Goal: Register for event/course: Sign up to attend an event or enroll in a course

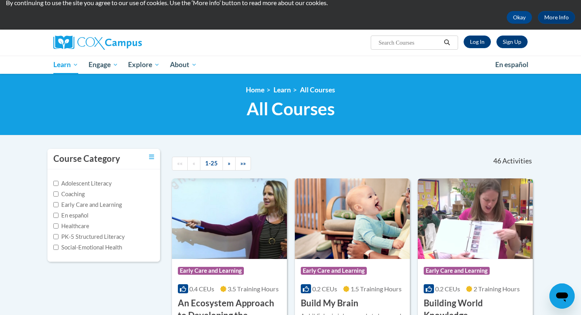
scroll to position [28, 0]
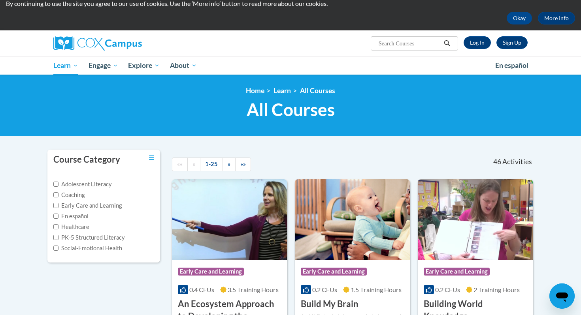
click at [407, 41] on input "Search..." at bounding box center [409, 43] width 63 height 9
type input "system"
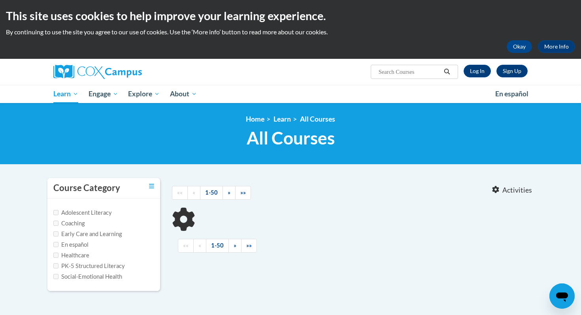
type input "system"
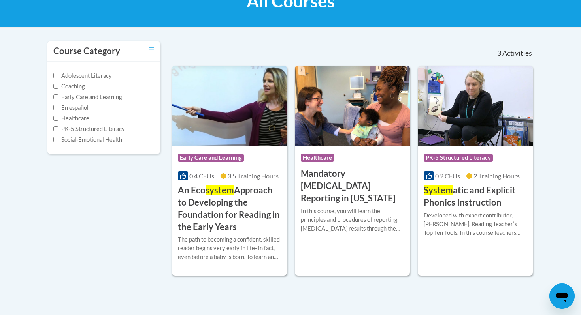
scroll to position [137, 0]
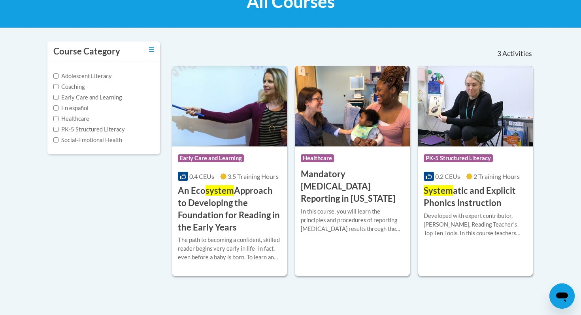
click at [468, 126] on img at bounding box center [475, 106] width 115 height 81
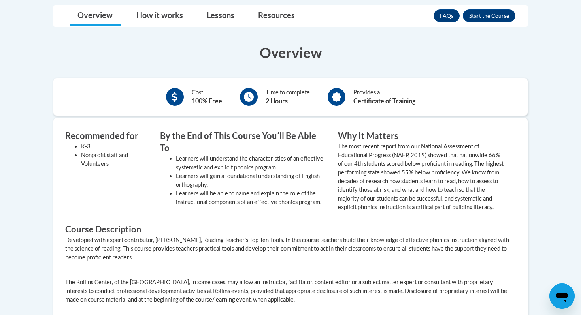
scroll to position [190, 0]
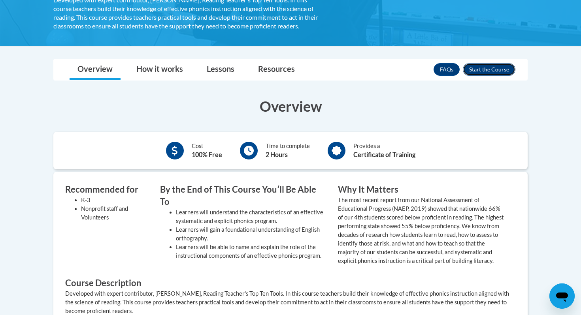
click at [477, 71] on button "Enroll" at bounding box center [489, 69] width 53 height 13
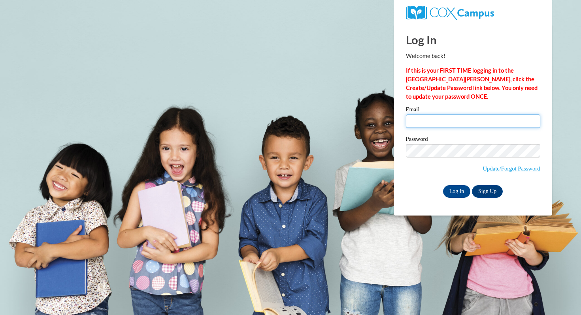
click at [426, 122] on input "Email" at bounding box center [473, 121] width 134 height 13
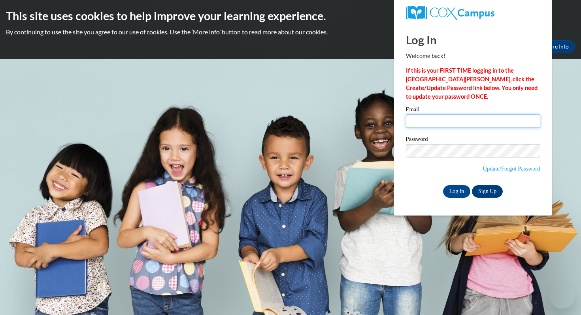
click at [426, 122] on input "Email" at bounding box center [473, 121] width 134 height 13
type input "bfreyholtz@altoona.k12.wi.us"
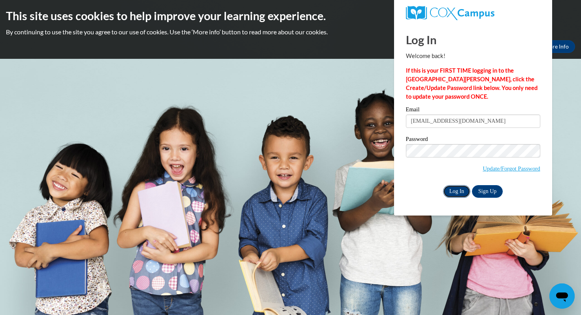
click at [456, 191] on input "Log In" at bounding box center [457, 191] width 28 height 13
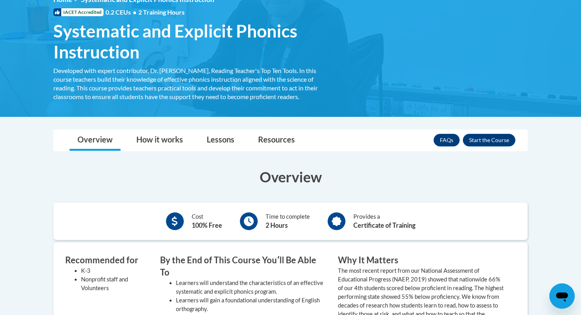
scroll to position [134, 0]
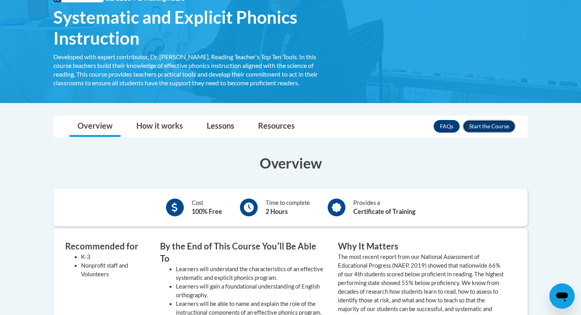
click at [492, 124] on button "Enroll" at bounding box center [489, 126] width 53 height 13
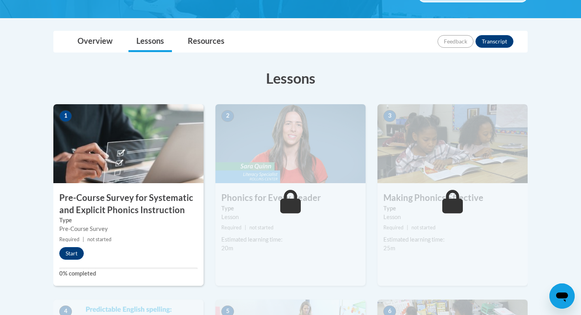
scroll to position [171, 0]
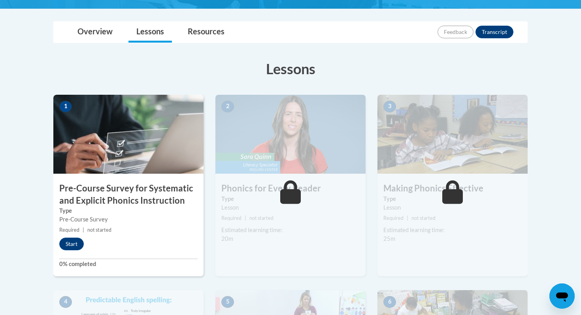
click at [139, 140] on img at bounding box center [128, 134] width 150 height 79
click at [70, 246] on button "Start" at bounding box center [71, 244] width 24 height 13
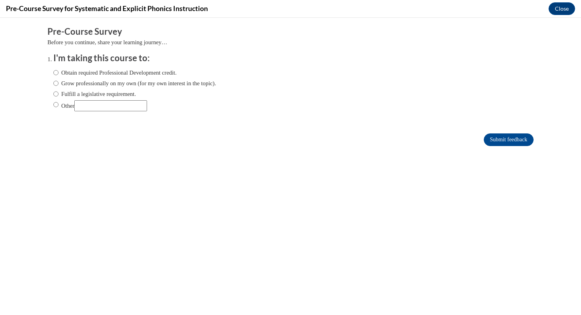
scroll to position [0, 0]
click at [67, 72] on label "Obtain required Professional Development credit." at bounding box center [114, 72] width 123 height 9
click at [58, 72] on input "Obtain required Professional Development credit." at bounding box center [55, 72] width 5 height 9
radio input "true"
click at [502, 144] on input "Submit feedback" at bounding box center [508, 140] width 50 height 13
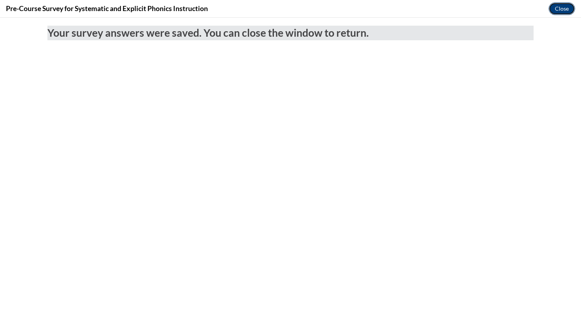
click at [567, 10] on button "Close" at bounding box center [561, 8] width 26 height 13
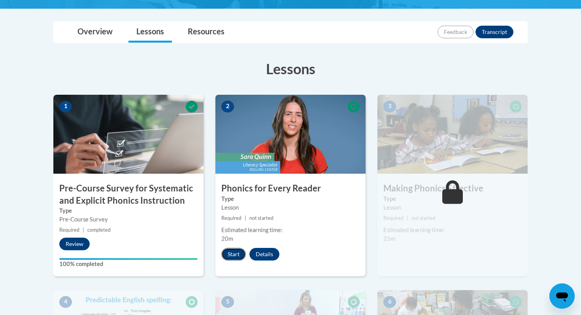
click at [233, 254] on button "Start" at bounding box center [233, 254] width 24 height 13
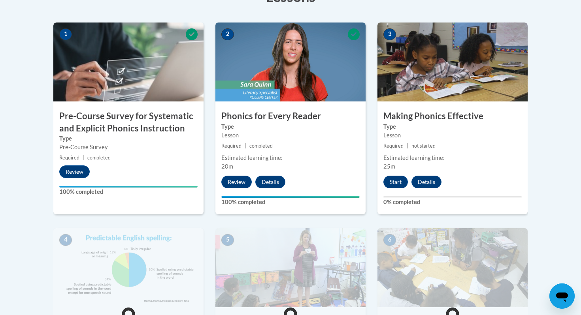
scroll to position [244, 0]
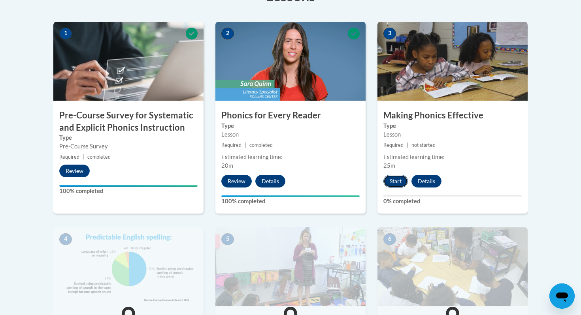
click at [392, 181] on button "Start" at bounding box center [395, 181] width 24 height 13
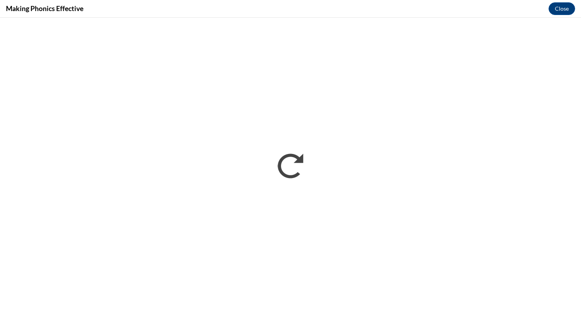
scroll to position [0, 0]
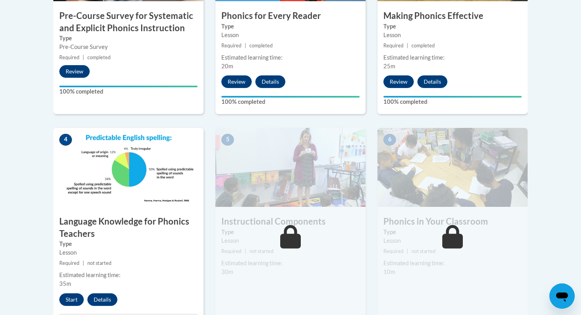
scroll to position [344, 0]
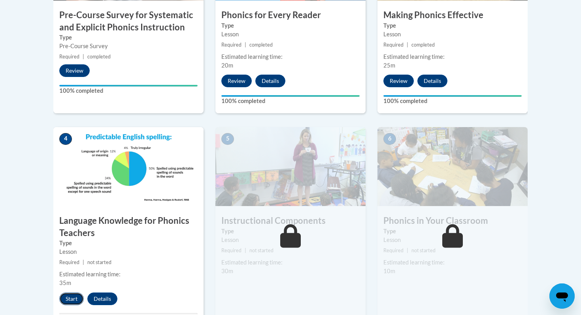
click at [73, 297] on button "Start" at bounding box center [71, 299] width 24 height 13
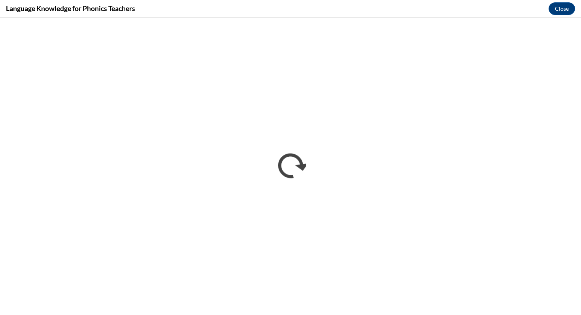
scroll to position [0, 0]
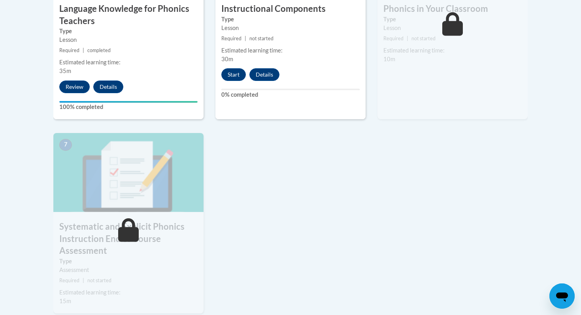
scroll to position [594, 0]
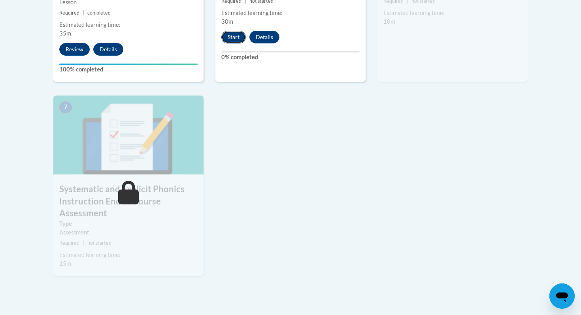
click at [234, 38] on button "Start" at bounding box center [233, 37] width 24 height 13
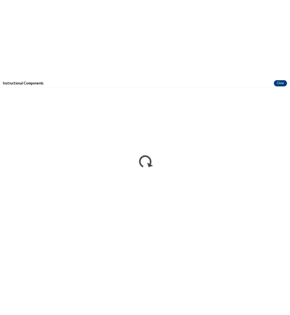
scroll to position [0, 0]
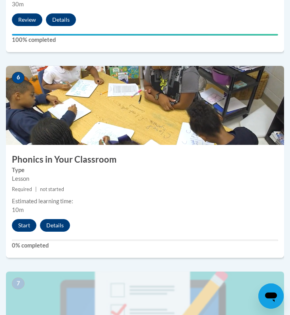
scroll to position [1225, 0]
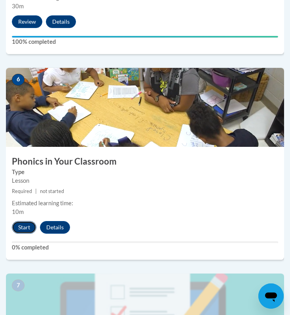
click at [23, 228] on button "Start" at bounding box center [24, 227] width 24 height 13
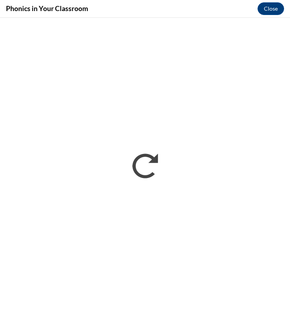
scroll to position [0, 0]
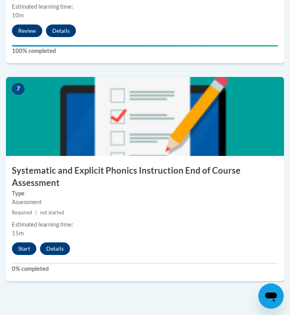
scroll to position [1419, 0]
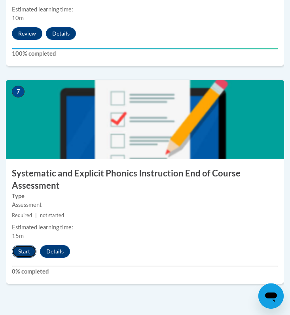
click at [20, 252] on button "Start" at bounding box center [24, 251] width 24 height 13
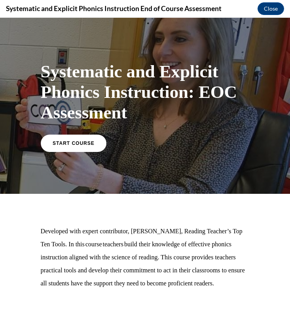
scroll to position [0, 0]
click at [79, 148] on link "START COURSE" at bounding box center [73, 143] width 69 height 18
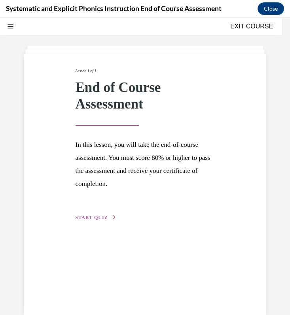
scroll to position [43, 0]
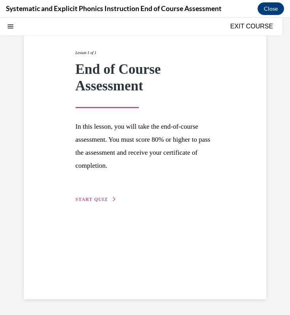
click at [91, 197] on span "START QUIZ" at bounding box center [91, 200] width 32 height 6
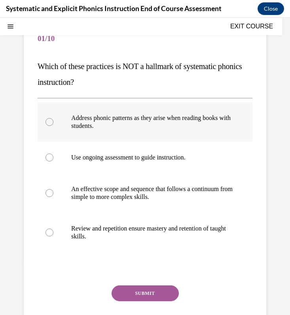
scroll to position [70, 0]
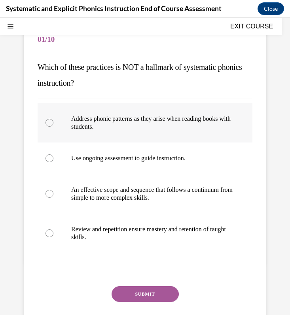
click at [155, 134] on div at bounding box center [145, 122] width 214 height 39
click at [141, 286] on button "SUBMIT" at bounding box center [144, 294] width 67 height 16
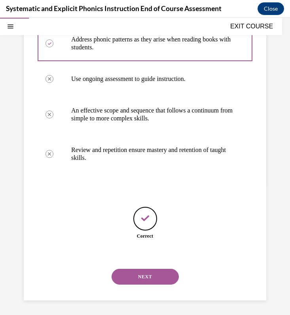
scroll to position [150, 0]
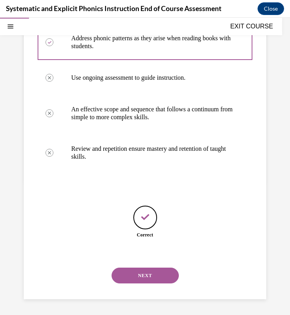
click at [145, 275] on button "NEXT" at bounding box center [144, 276] width 67 height 16
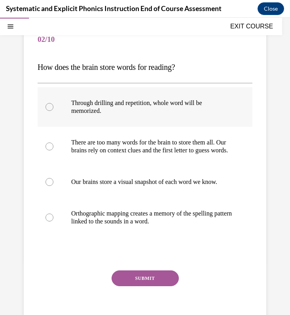
scroll to position [71, 0]
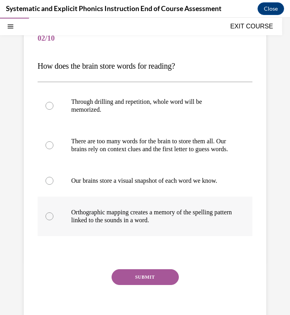
click at [152, 224] on p "Orthographic mapping creates a memory of the spelling pattern linked to the sou…" at bounding box center [151, 217] width 161 height 16
click at [150, 285] on button "SUBMIT" at bounding box center [144, 277] width 67 height 16
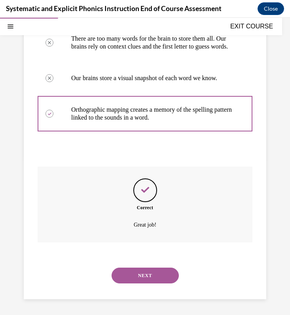
click at [164, 276] on button "NEXT" at bounding box center [144, 276] width 67 height 16
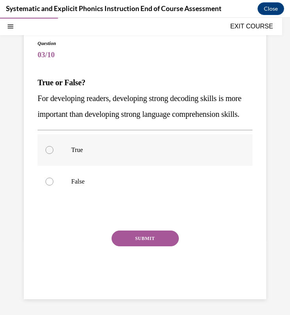
click at [174, 152] on p "True" at bounding box center [151, 150] width 161 height 8
click at [158, 237] on button "SUBMIT" at bounding box center [144, 239] width 67 height 16
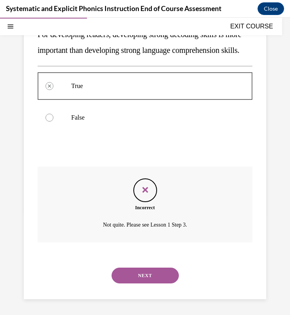
scroll to position [134, 0]
click at [154, 279] on button "NEXT" at bounding box center [144, 276] width 67 height 16
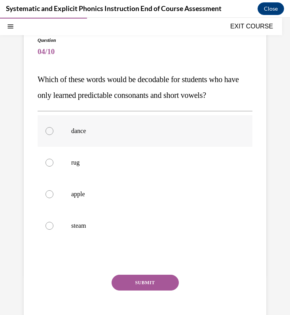
scroll to position [58, 0]
click at [84, 170] on div at bounding box center [145, 163] width 214 height 32
click at [145, 282] on button "SUBMIT" at bounding box center [144, 283] width 67 height 16
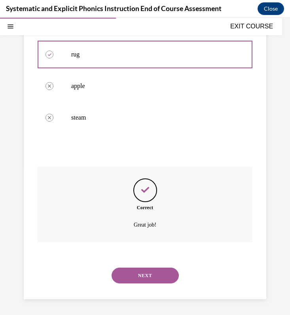
click at [151, 270] on button "NEXT" at bounding box center [144, 276] width 67 height 16
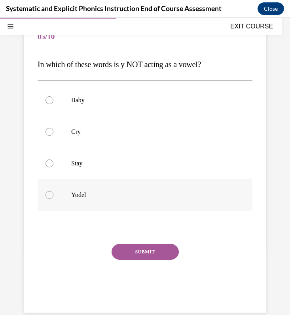
click at [79, 195] on p "Yodel" at bounding box center [151, 195] width 161 height 8
click at [137, 249] on button "SUBMIT" at bounding box center [144, 252] width 67 height 16
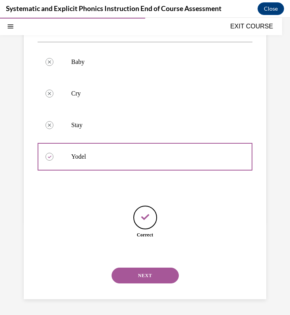
click at [156, 275] on button "NEXT" at bounding box center [144, 276] width 67 height 16
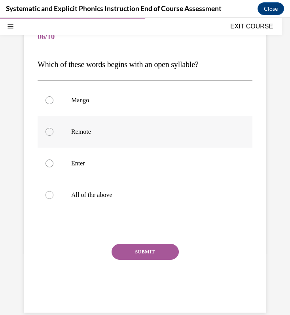
click at [94, 140] on div at bounding box center [145, 132] width 214 height 32
click at [147, 250] on button "SUBMIT" at bounding box center [144, 252] width 67 height 16
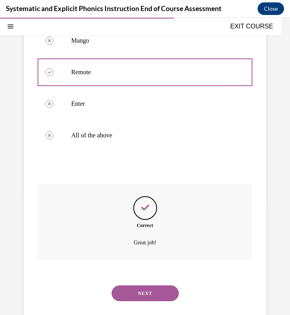
scroll to position [150, 0]
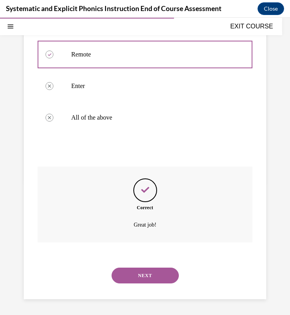
click at [162, 275] on button "NEXT" at bounding box center [144, 276] width 67 height 16
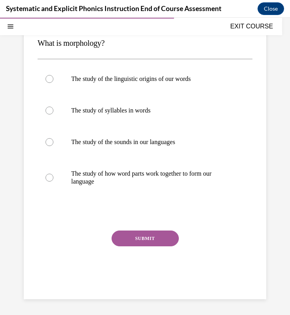
scroll to position [72, 0]
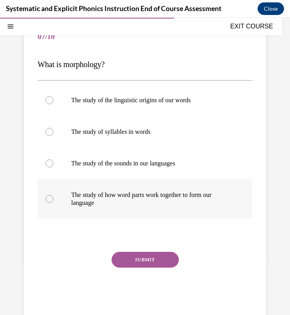
click at [119, 192] on p "The study of how word parts work together to form our language" at bounding box center [151, 199] width 161 height 16
click at [137, 259] on button "SUBMIT" at bounding box center [144, 260] width 67 height 16
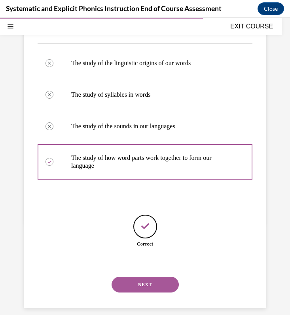
scroll to position [118, 0]
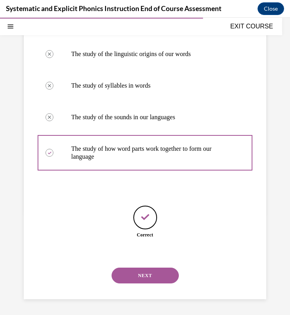
click at [159, 282] on button "NEXT" at bounding box center [144, 276] width 67 height 16
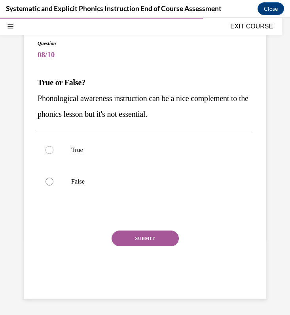
scroll to position [54, 0]
click at [138, 182] on p "False" at bounding box center [151, 182] width 161 height 8
click at [159, 240] on button "SUBMIT" at bounding box center [144, 239] width 67 height 16
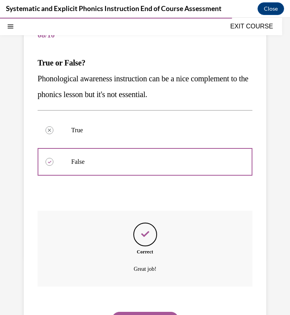
scroll to position [118, 0]
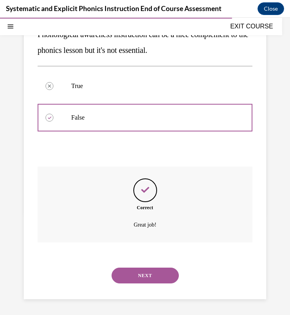
click at [144, 279] on button "NEXT" at bounding box center [144, 276] width 67 height 16
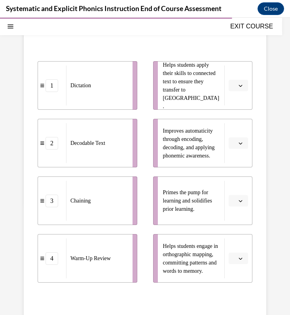
scroll to position [129, 0]
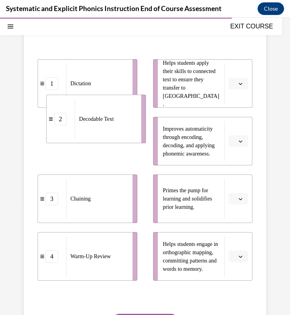
drag, startPoint x: 113, startPoint y: 154, endPoint x: 118, endPoint y: 150, distance: 5.4
click at [118, 139] on div "Decodable Text" at bounding box center [105, 119] width 61 height 40
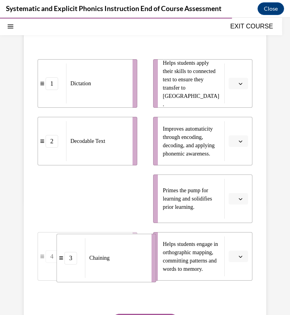
drag, startPoint x: 103, startPoint y: 207, endPoint x: 123, endPoint y: 266, distance: 62.0
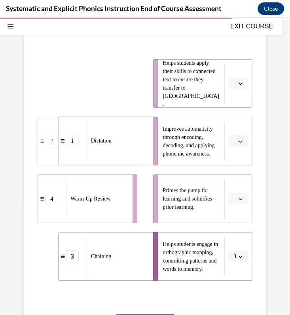
drag, startPoint x: 100, startPoint y: 89, endPoint x: 120, endPoint y: 146, distance: 60.8
drag, startPoint x: 103, startPoint y: 92, endPoint x: 123, endPoint y: 92, distance: 20.1
click at [123, 92] on div "Decodable Text" at bounding box center [116, 84] width 61 height 40
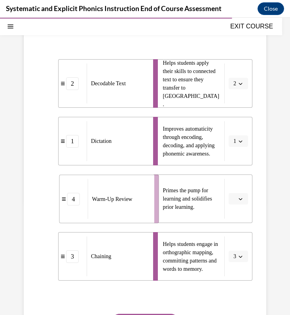
drag, startPoint x: 103, startPoint y: 195, endPoint x: 125, endPoint y: 195, distance: 21.7
click at [125, 195] on span "Warm-Up Review" at bounding box center [112, 199] width 40 height 8
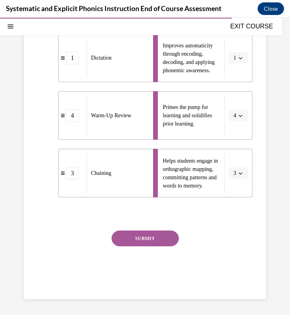
click at [137, 240] on button "SUBMIT" at bounding box center [144, 239] width 67 height 16
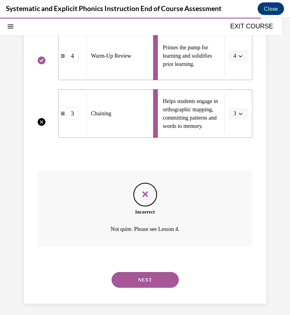
scroll to position [276, 0]
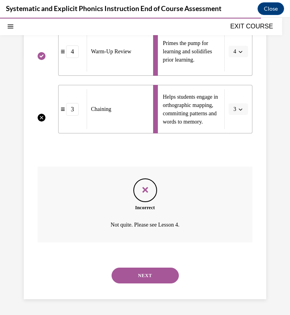
click at [141, 274] on button "NEXT" at bounding box center [144, 276] width 67 height 16
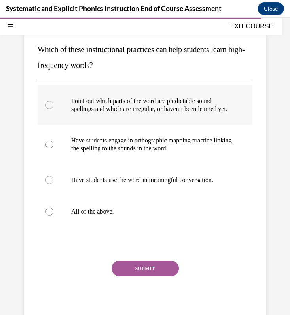
scroll to position [90, 0]
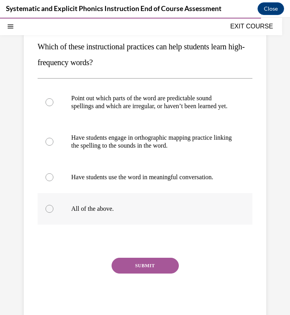
click at [134, 213] on p "All of the above." at bounding box center [151, 209] width 161 height 8
click at [146, 271] on button "SUBMIT" at bounding box center [144, 266] width 67 height 16
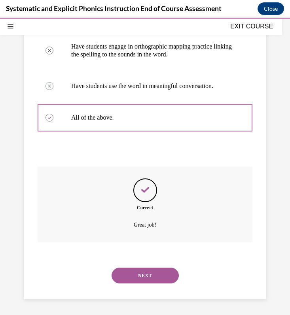
scroll to position [189, 0]
click at [150, 280] on button "NEXT" at bounding box center [144, 276] width 67 height 16
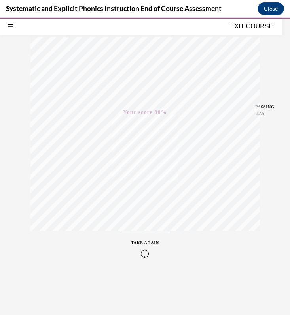
scroll to position [96, 0]
click at [250, 26] on button "EXIT COURSE" at bounding box center [251, 26] width 47 height 9
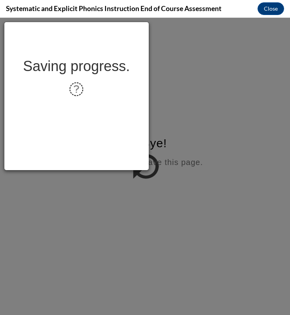
scroll to position [0, 0]
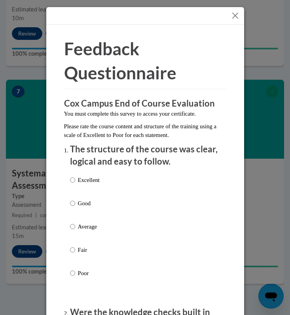
click at [84, 201] on p "Good" at bounding box center [89, 203] width 22 height 9
click at [75, 201] on input "Good" at bounding box center [72, 203] width 5 height 9
radio input "true"
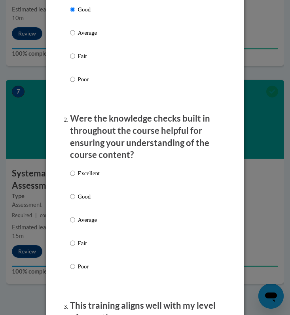
click at [85, 195] on p "Good" at bounding box center [89, 196] width 22 height 9
click at [75, 195] on input "Good" at bounding box center [72, 196] width 5 height 9
radio input "true"
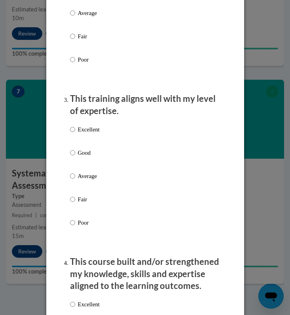
click at [86, 151] on p "Good" at bounding box center [89, 153] width 22 height 9
click at [75, 151] on input "Good" at bounding box center [72, 153] width 5 height 9
radio input "true"
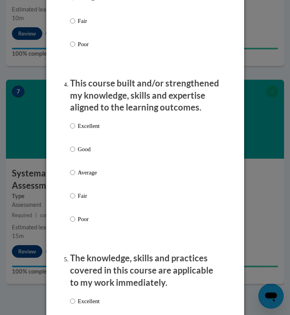
click at [86, 147] on p "Good" at bounding box center [89, 149] width 22 height 9
click at [75, 147] on input "Good" at bounding box center [72, 149] width 5 height 9
radio input "true"
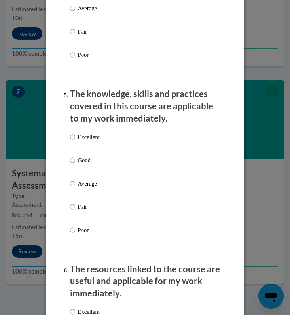
click at [85, 156] on p "Good" at bounding box center [89, 160] width 22 height 9
click at [75, 156] on input "Good" at bounding box center [72, 160] width 5 height 9
radio input "true"
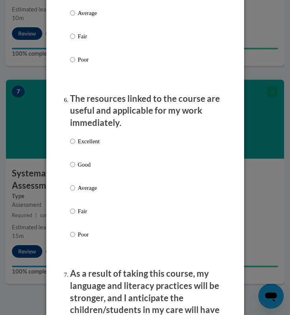
click at [87, 169] on label "Good" at bounding box center [85, 170] width 30 height 21
click at [75, 169] on input "Good" at bounding box center [72, 164] width 5 height 9
radio input "true"
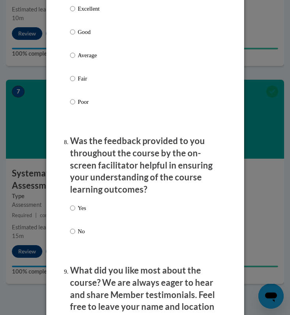
scroll to position [1185, 0]
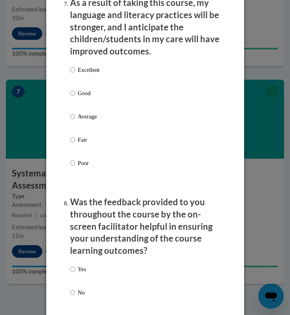
click at [83, 95] on p "Good" at bounding box center [89, 93] width 22 height 9
click at [75, 95] on input "Good" at bounding box center [72, 93] width 5 height 9
radio input "true"
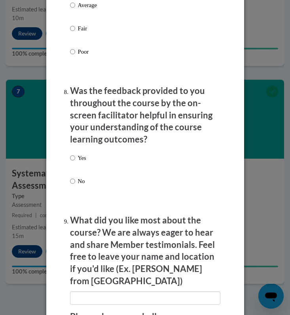
click at [82, 154] on p "Yes" at bounding box center [82, 158] width 8 height 9
click at [75, 154] on input "Yes" at bounding box center [72, 158] width 5 height 9
radio input "true"
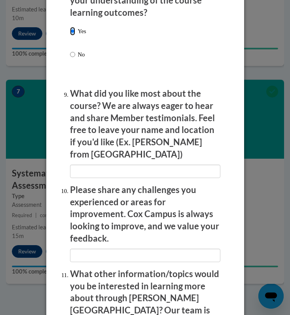
scroll to position [1429, 0]
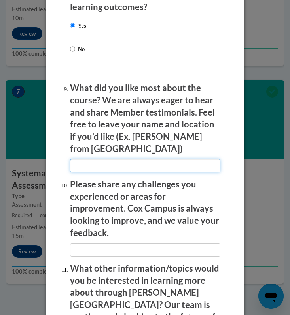
click at [89, 159] on input "textbox" at bounding box center [145, 165] width 150 height 13
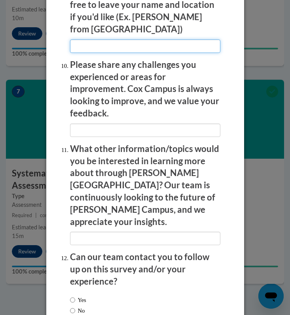
scroll to position [1559, 0]
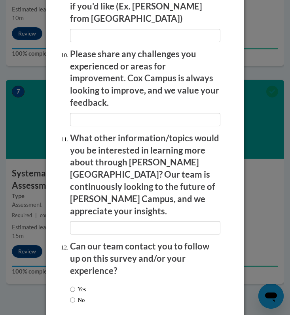
click at [81, 296] on label "No" at bounding box center [77, 300] width 15 height 9
click at [75, 296] on input "No" at bounding box center [72, 300] width 5 height 9
radio input "true"
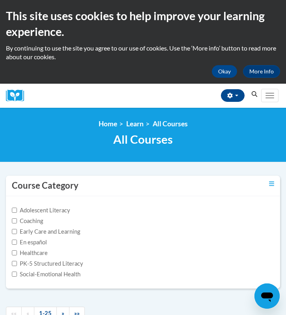
click at [255, 95] on icon "Search" at bounding box center [254, 94] width 7 height 6
click at [271, 93] on span "Main menu" at bounding box center [270, 93] width 9 height 1
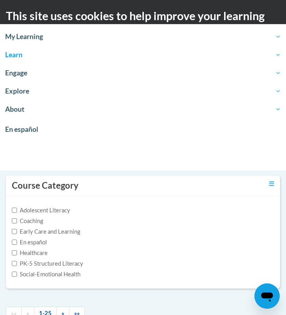
click at [182, 292] on div "Course Category Adolescent Literacy Coaching Early Care and Learning En español…" at bounding box center [143, 237] width 275 height 123
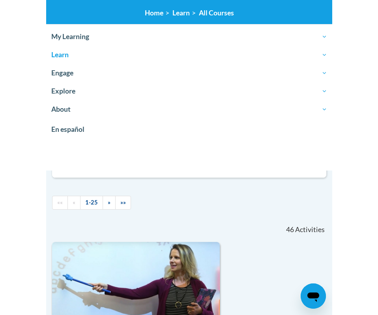
scroll to position [133, 0]
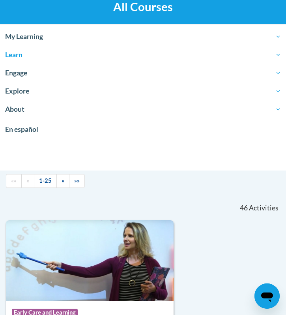
click at [149, 6] on span "All Courses" at bounding box center [143, 7] width 60 height 14
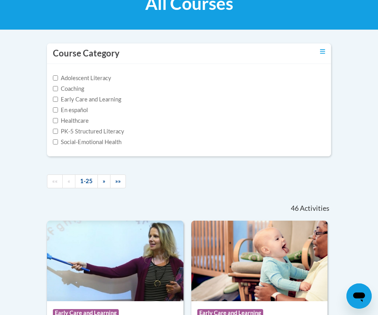
scroll to position [0, 0]
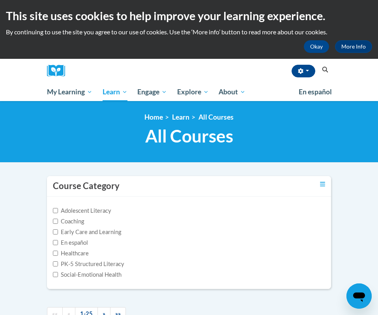
click at [286, 68] on icon "Search" at bounding box center [325, 70] width 7 height 6
click at [327, 69] on icon "Search" at bounding box center [325, 70] width 7 height 6
click at [324, 67] on icon "Search" at bounding box center [325, 70] width 7 height 6
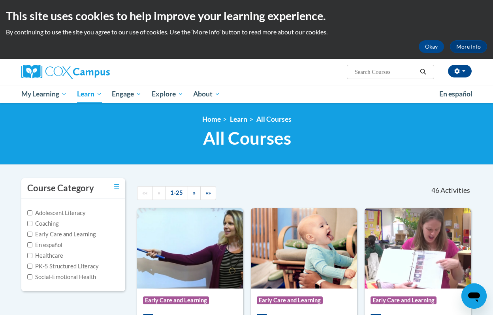
click at [362, 73] on input "Search..." at bounding box center [385, 71] width 63 height 9
type input "Reading fluency"
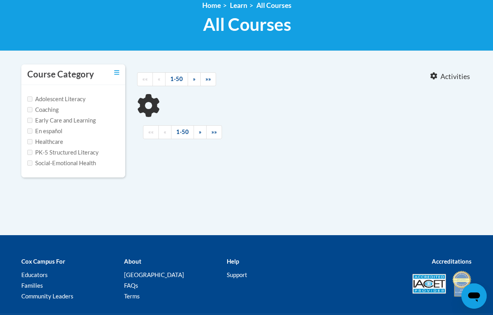
scroll to position [115, 0]
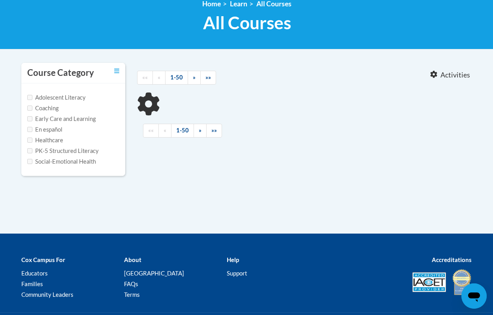
type input "Reading fluency"
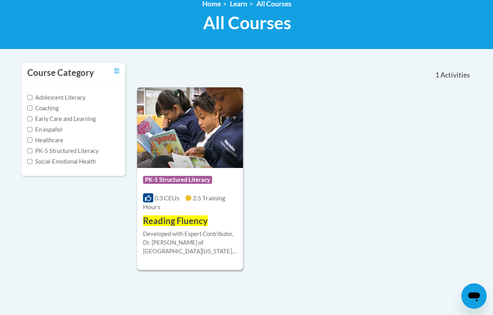
click at [190, 123] on img at bounding box center [190, 127] width 106 height 81
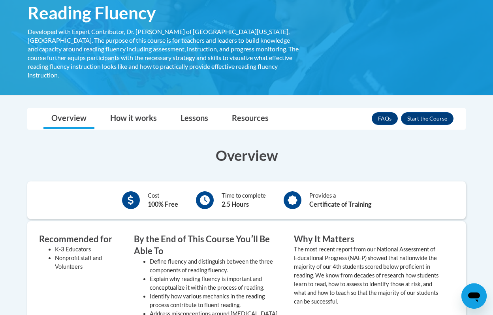
scroll to position [154, 0]
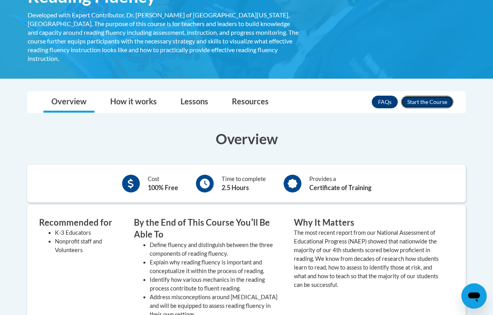
click at [422, 96] on button "Enroll" at bounding box center [427, 102] width 53 height 13
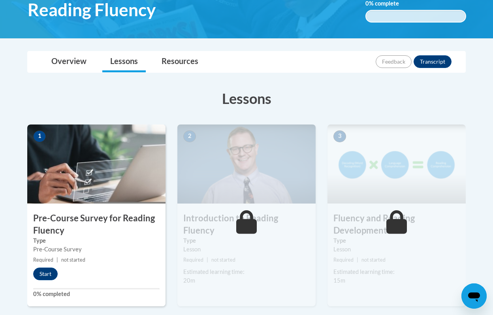
scroll to position [165, 0]
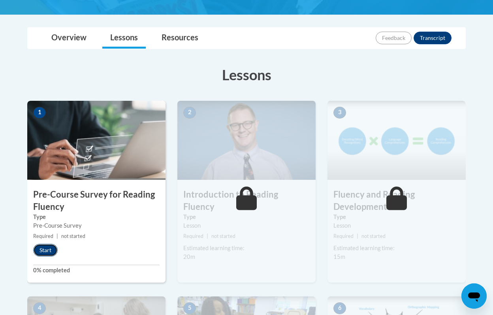
click at [49, 250] on button "Start" at bounding box center [45, 250] width 24 height 13
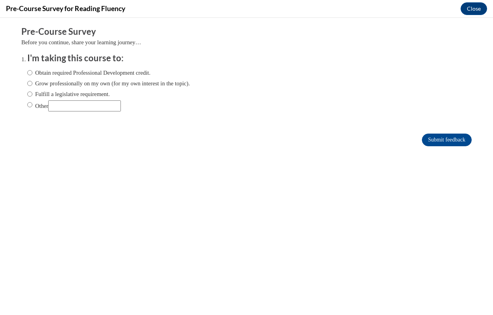
scroll to position [0, 0]
click at [79, 72] on label "Obtain required Professional Development credit." at bounding box center [88, 72] width 123 height 9
click at [32, 72] on input "Obtain required Professional Development credit." at bounding box center [29, 72] width 5 height 9
radio input "true"
click at [436, 139] on input "Submit feedback" at bounding box center [447, 140] width 50 height 13
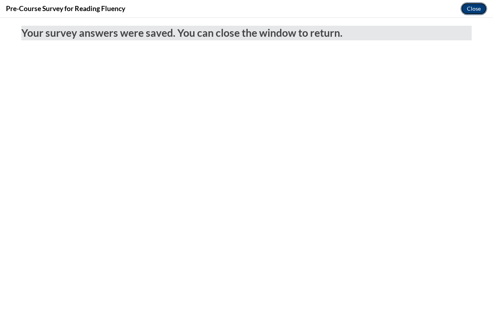
click at [466, 9] on button "Close" at bounding box center [474, 8] width 26 height 13
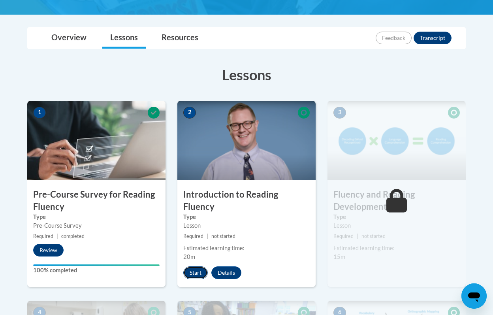
click at [195, 266] on button "Start" at bounding box center [195, 272] width 24 height 13
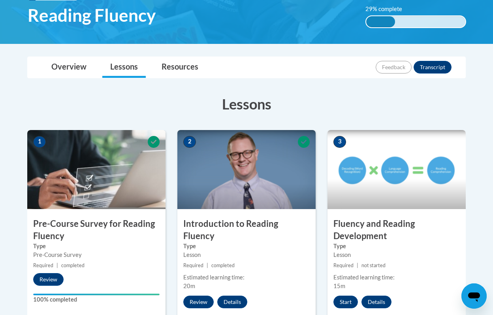
scroll to position [139, 0]
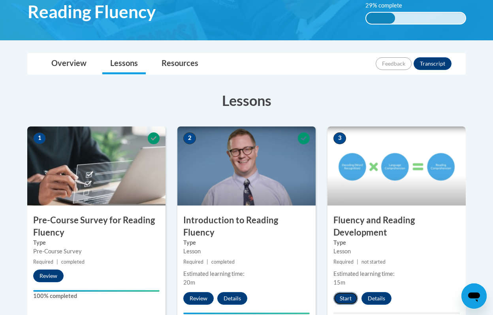
click at [346, 299] on button "Start" at bounding box center [345, 298] width 24 height 13
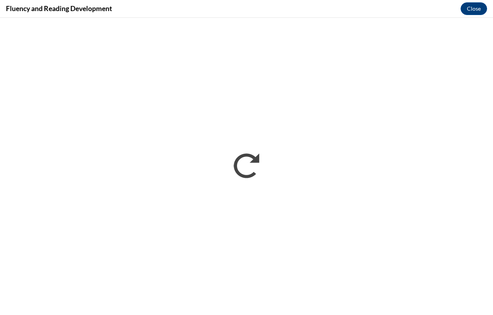
scroll to position [0, 0]
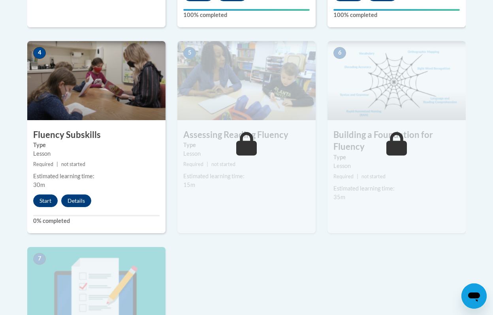
scroll to position [452, 0]
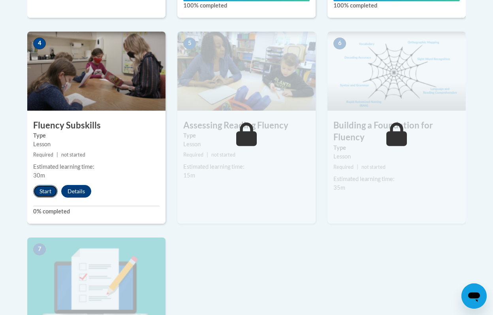
click at [43, 192] on button "Start" at bounding box center [45, 191] width 24 height 13
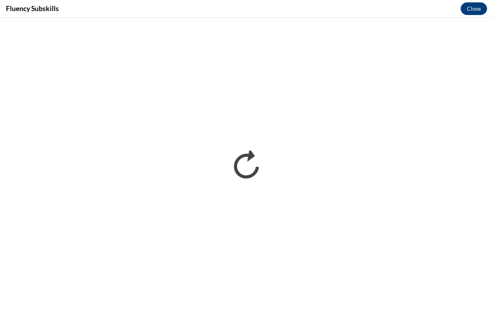
scroll to position [0, 0]
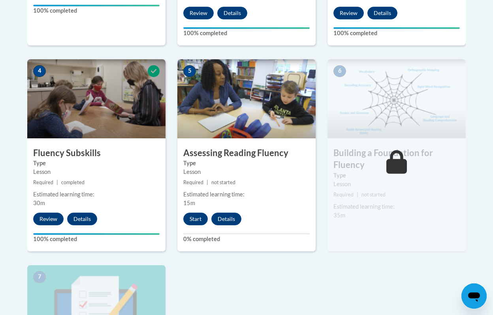
scroll to position [425, 0]
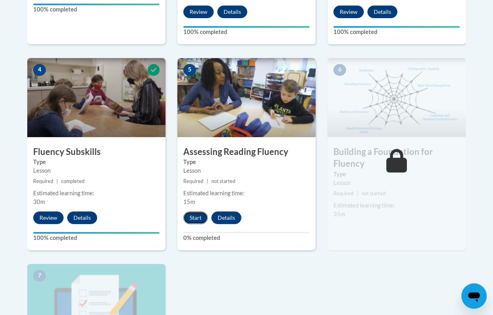
click at [196, 220] on button "Start" at bounding box center [195, 217] width 24 height 13
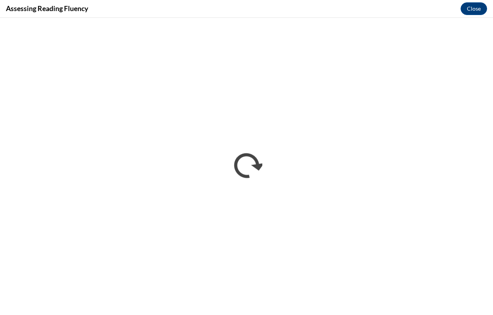
scroll to position [0, 0]
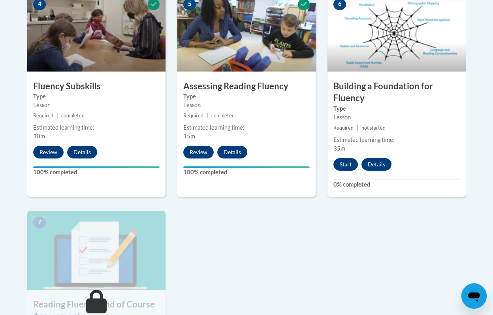
scroll to position [510, 0]
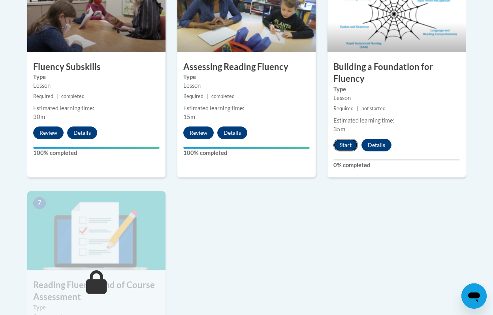
click at [348, 145] on button "Start" at bounding box center [345, 145] width 24 height 13
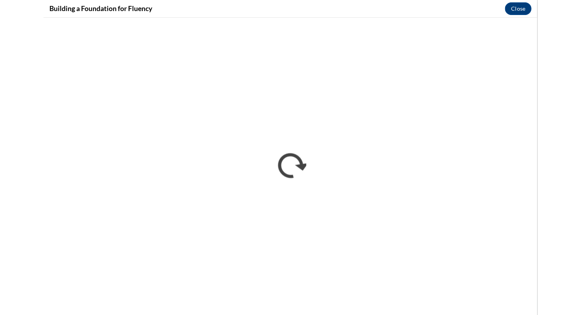
scroll to position [0, 0]
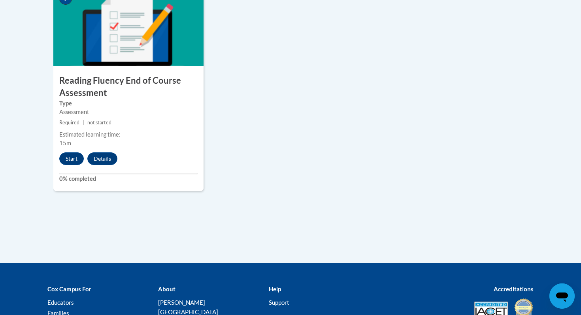
scroll to position [692, 0]
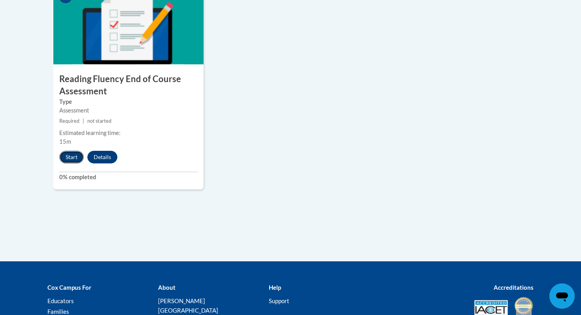
click at [66, 158] on button "Start" at bounding box center [71, 157] width 24 height 13
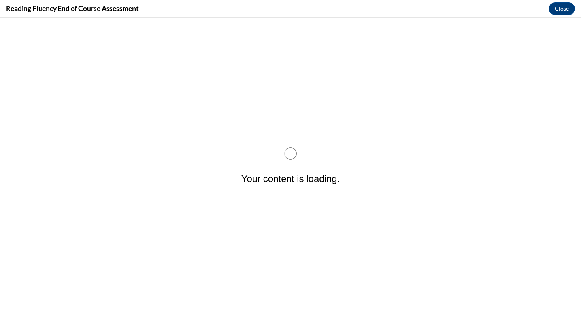
scroll to position [0, 0]
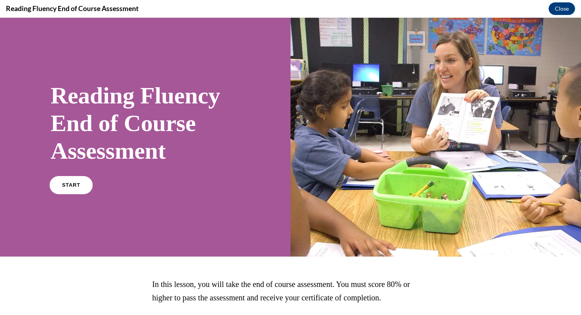
click at [70, 186] on span "START" at bounding box center [71, 185] width 18 height 6
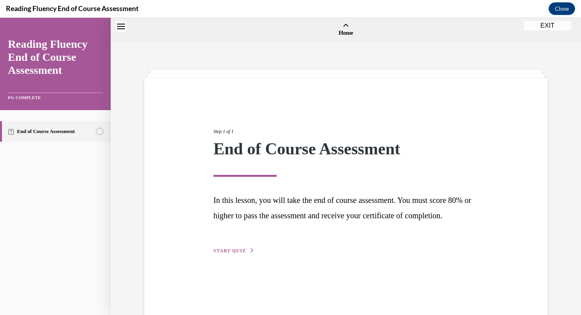
scroll to position [24, 0]
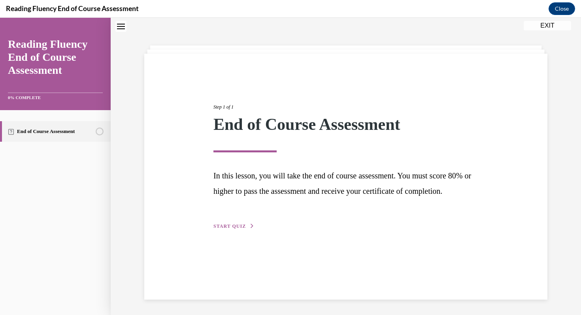
click at [237, 229] on span "START QUIZ" at bounding box center [229, 227] width 32 height 6
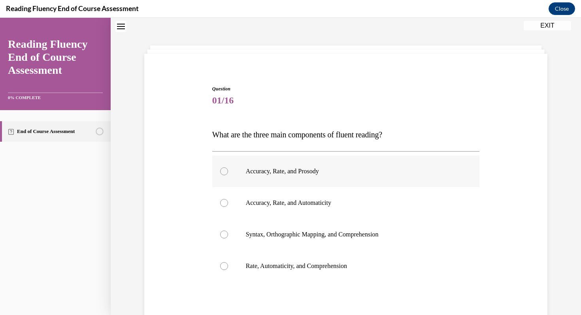
click at [261, 173] on p "Accuracy, Rate, and Prosody" at bounding box center [353, 171] width 214 height 8
click at [228, 173] on input "Accuracy, Rate, and Prosody" at bounding box center [224, 171] width 8 height 8
radio input "true"
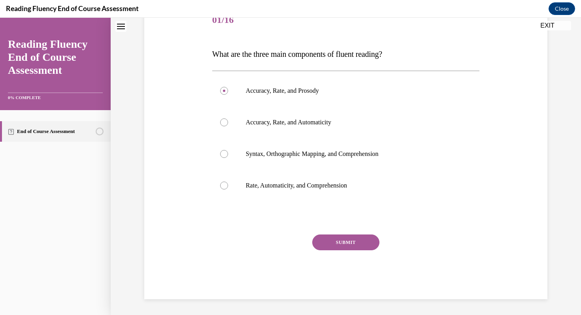
click at [326, 235] on button "SUBMIT" at bounding box center [345, 243] width 67 height 16
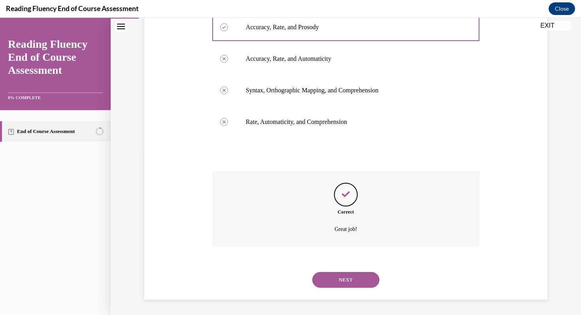
scroll to position [169, 0]
click at [337, 280] on button "NEXT" at bounding box center [345, 280] width 67 height 16
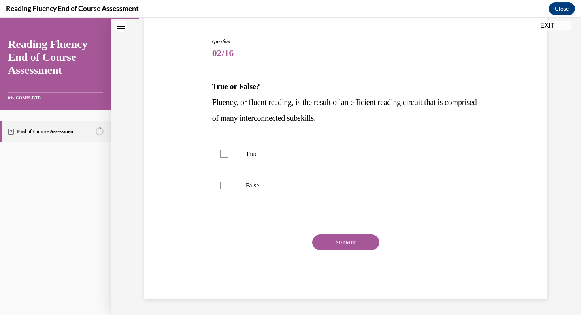
scroll to position [72, 0]
click at [345, 159] on label "True" at bounding box center [345, 154] width 267 height 32
click at [228, 158] on input "True" at bounding box center [224, 154] width 8 height 8
checkbox input "true"
click at [339, 244] on button "SUBMIT" at bounding box center [345, 243] width 67 height 16
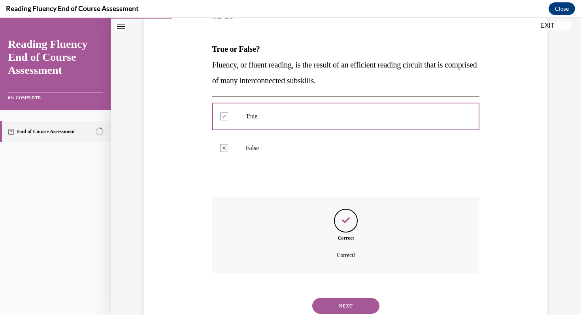
scroll to position [136, 0]
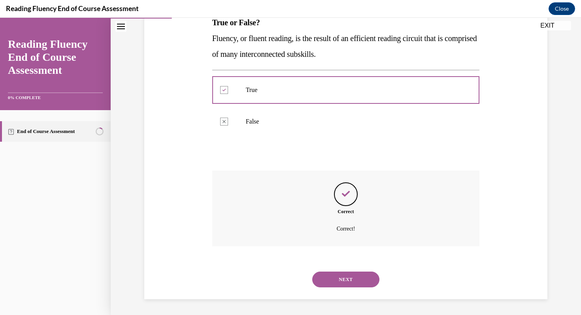
click at [331, 275] on button "NEXT" at bounding box center [345, 280] width 67 height 16
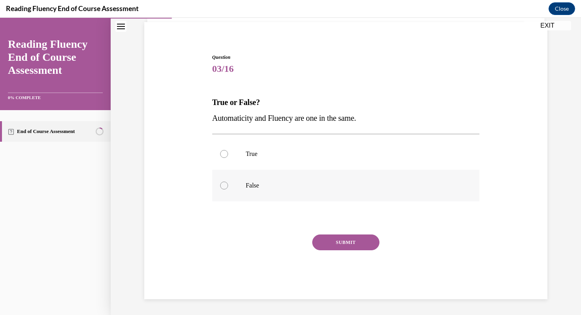
click at [302, 192] on label "False" at bounding box center [345, 186] width 267 height 32
click at [228, 190] on input "False" at bounding box center [224, 186] width 8 height 8
radio input "true"
click at [332, 245] on button "SUBMIT" at bounding box center [345, 243] width 67 height 16
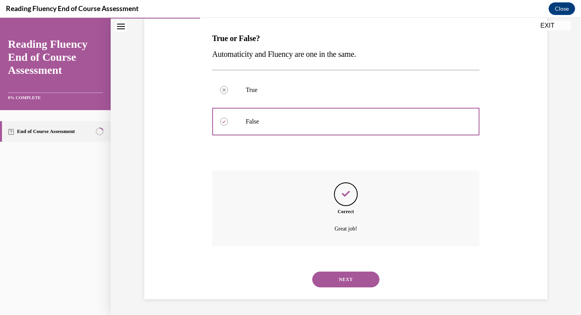
click at [346, 284] on button "NEXT" at bounding box center [345, 280] width 67 height 16
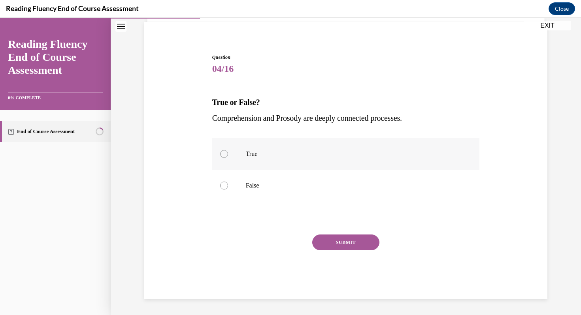
click at [330, 162] on label "True" at bounding box center [345, 154] width 267 height 32
click at [228, 158] on input "True" at bounding box center [224, 154] width 8 height 8
radio input "true"
click at [340, 238] on button "SUBMIT" at bounding box center [345, 243] width 67 height 16
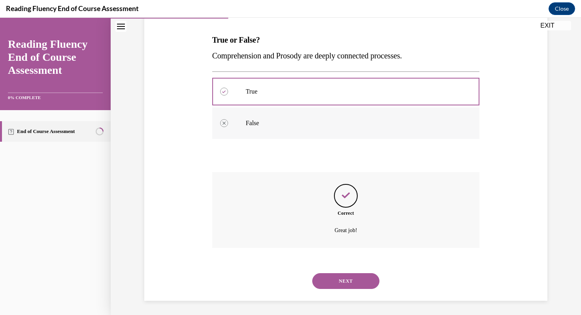
scroll to position [120, 0]
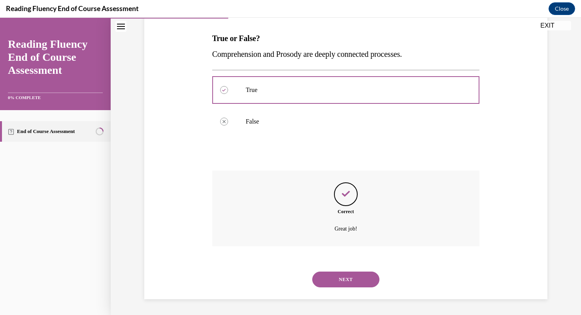
click at [342, 276] on button "NEXT" at bounding box center [345, 280] width 67 height 16
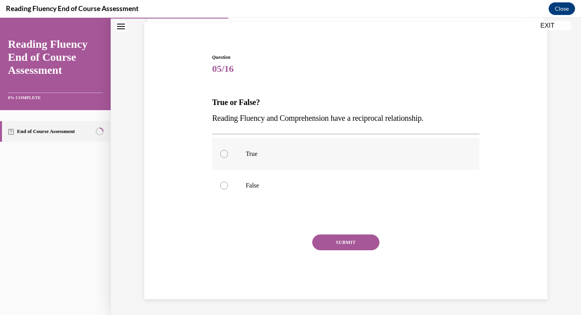
click at [324, 153] on p "True" at bounding box center [353, 154] width 214 height 8
click at [228, 153] on input "True" at bounding box center [224, 154] width 8 height 8
radio input "true"
click at [327, 241] on button "SUBMIT" at bounding box center [345, 243] width 67 height 16
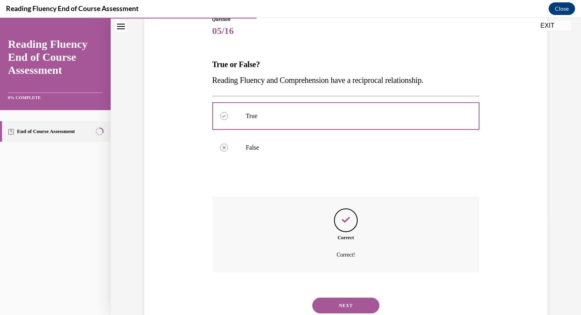
scroll to position [120, 0]
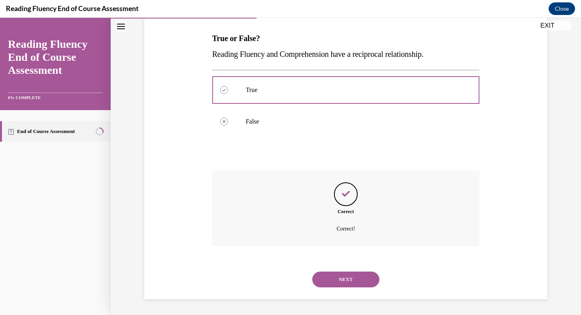
click at [336, 278] on button "NEXT" at bounding box center [345, 280] width 67 height 16
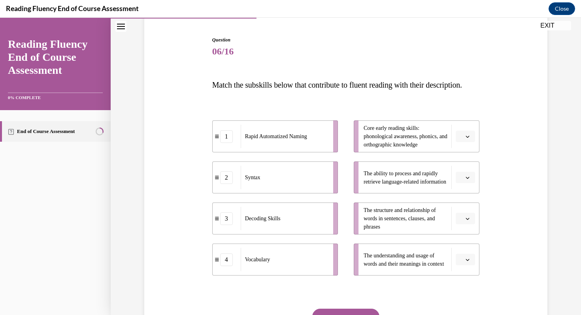
scroll to position [73, 0]
click at [463, 224] on span "Please select an option" at bounding box center [461, 220] width 3 height 8
click at [461, 182] on div "2" at bounding box center [464, 186] width 20 height 16
click at [465, 267] on button "button" at bounding box center [464, 261] width 19 height 12
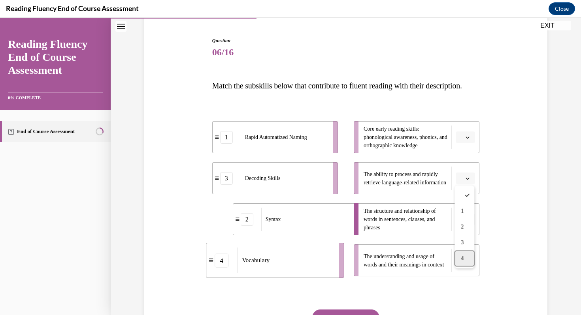
click at [465, 256] on div "4" at bounding box center [464, 259] width 20 height 16
click at [468, 181] on icon "button" at bounding box center [467, 179] width 4 height 4
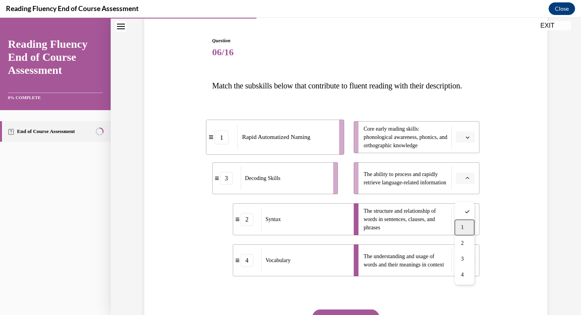
click at [464, 231] on div "1" at bounding box center [464, 228] width 20 height 16
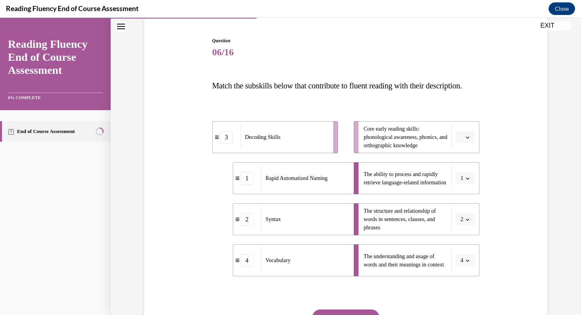
click at [464, 143] on button "button" at bounding box center [464, 138] width 19 height 12
click at [464, 218] on div "3" at bounding box center [464, 218] width 20 height 16
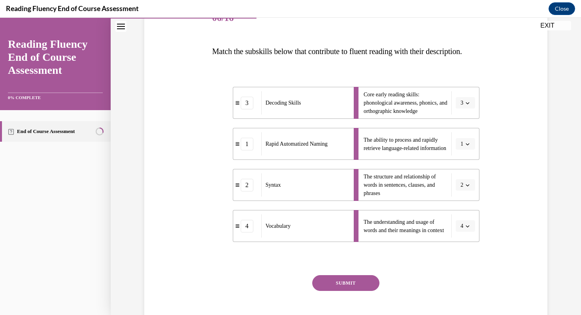
scroll to position [164, 0]
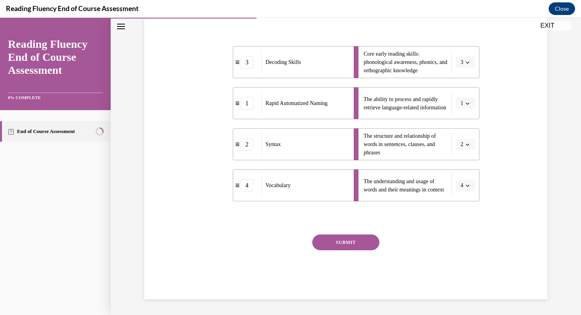
click at [356, 243] on button "SUBMIT" at bounding box center [345, 243] width 67 height 16
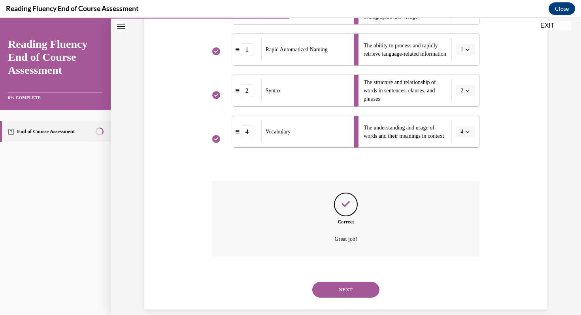
scroll to position [228, 0]
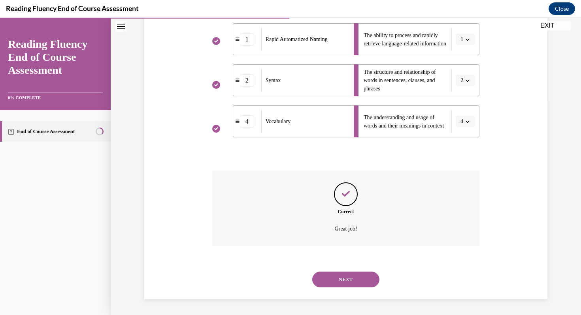
click at [344, 281] on button "NEXT" at bounding box center [345, 280] width 67 height 16
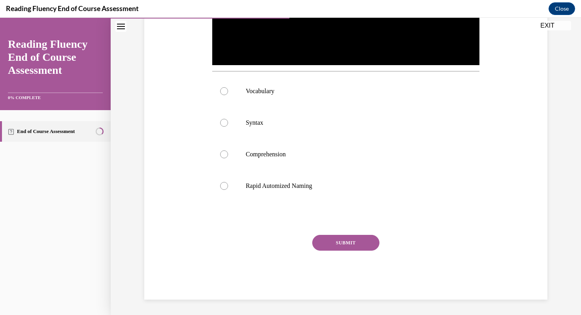
scroll to position [275, 0]
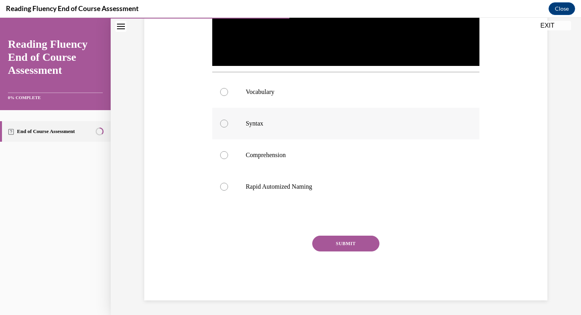
click at [331, 132] on label "Syntax" at bounding box center [345, 124] width 267 height 32
click at [228, 128] on input "Syntax" at bounding box center [224, 124] width 8 height 8
radio input "true"
click at [341, 246] on button "SUBMIT" at bounding box center [345, 244] width 67 height 16
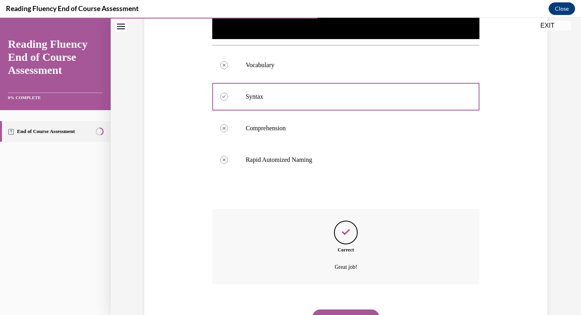
scroll to position [339, 0]
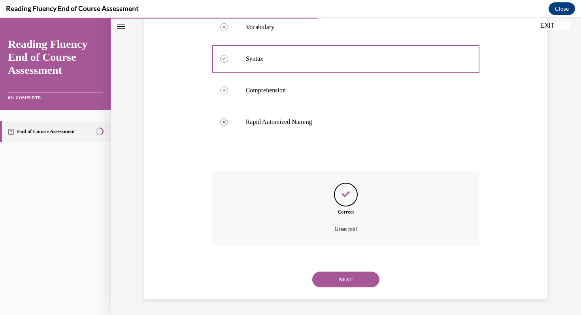
click at [349, 276] on button "NEXT" at bounding box center [345, 280] width 67 height 16
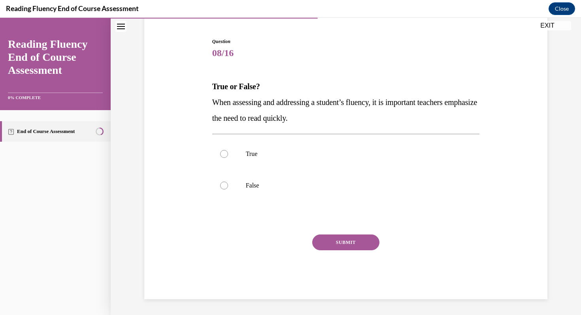
scroll to position [72, 0]
click at [289, 183] on p "False" at bounding box center [353, 186] width 214 height 8
click at [228, 183] on input "False" at bounding box center [224, 186] width 8 height 8
radio input "true"
click at [330, 245] on button "SUBMIT" at bounding box center [345, 243] width 67 height 16
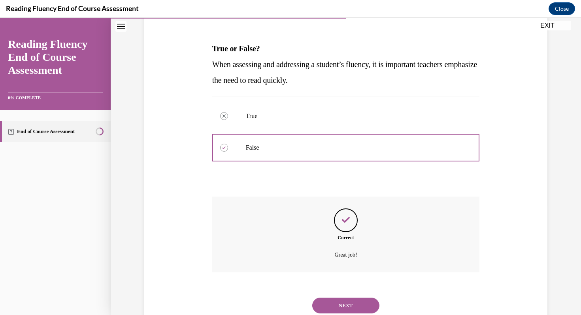
scroll to position [136, 0]
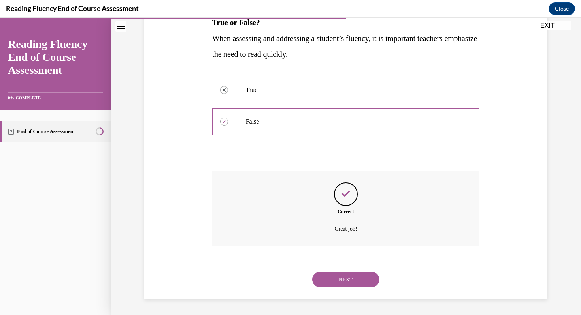
click at [335, 279] on button "NEXT" at bounding box center [345, 280] width 67 height 16
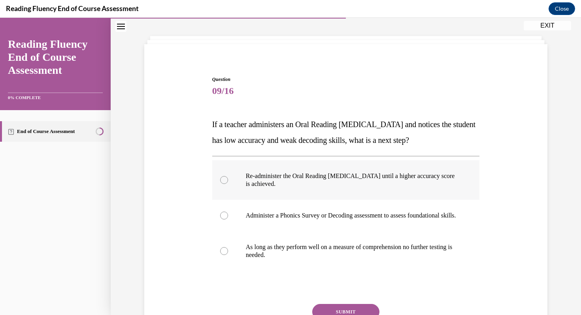
scroll to position [36, 0]
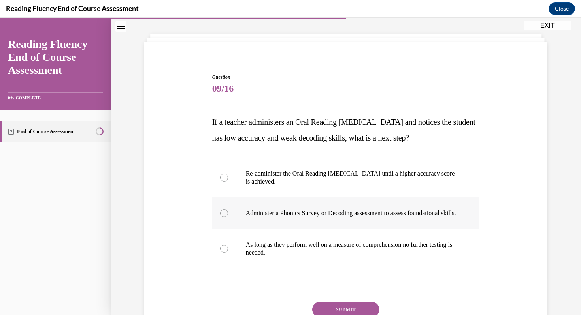
click at [321, 211] on p "Administer a Phonics Survey or Decoding assessment to assess foundational skill…" at bounding box center [353, 213] width 214 height 8
click at [228, 211] on input "Administer a Phonics Survey or Decoding assessment to assess foundational skill…" at bounding box center [224, 213] width 8 height 8
radio input "true"
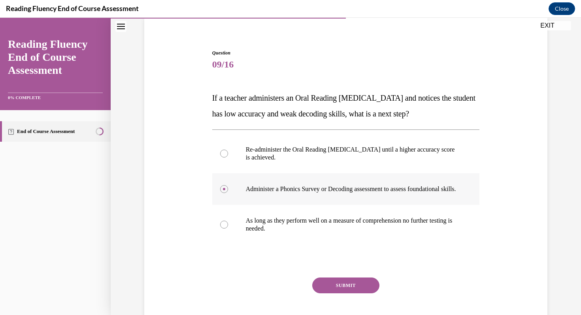
scroll to position [64, 0]
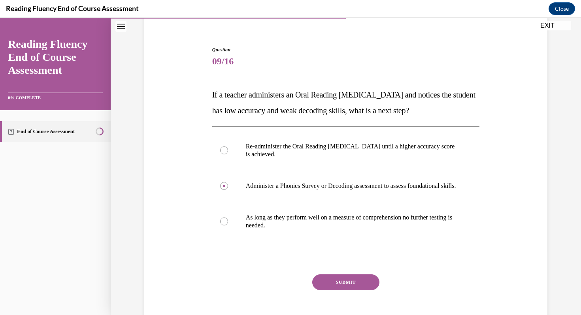
click at [335, 281] on div "Question 09/16 If a teacher administers an Oral Reading Fluency assessment and …" at bounding box center [345, 192] width 267 height 293
click at [336, 288] on button "SUBMIT" at bounding box center [345, 283] width 67 height 16
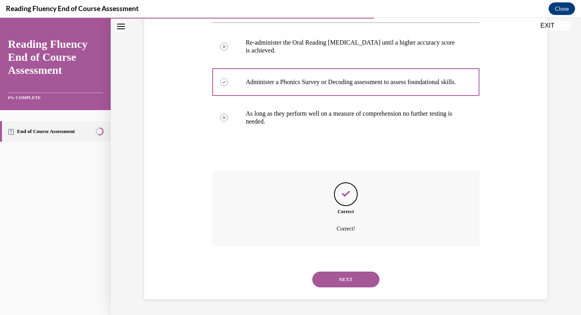
click at [339, 281] on button "NEXT" at bounding box center [345, 280] width 67 height 16
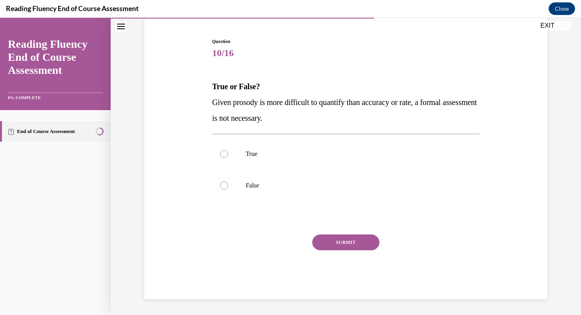
scroll to position [72, 0]
click at [313, 196] on label "False" at bounding box center [345, 186] width 267 height 32
click at [228, 190] on input "False" at bounding box center [224, 186] width 8 height 8
radio input "true"
click at [341, 247] on button "SUBMIT" at bounding box center [345, 243] width 67 height 16
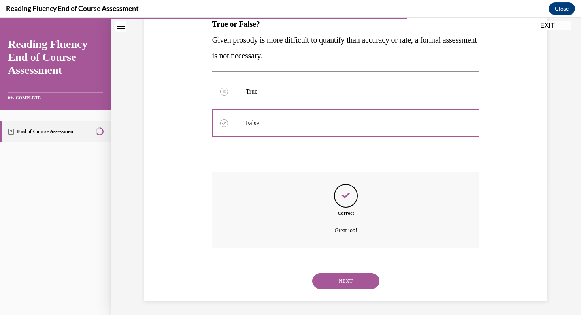
scroll to position [136, 0]
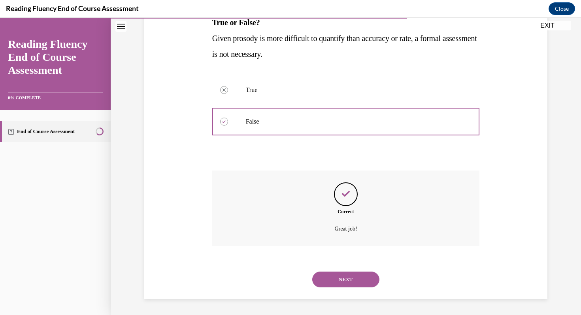
click at [339, 278] on button "NEXT" at bounding box center [345, 280] width 67 height 16
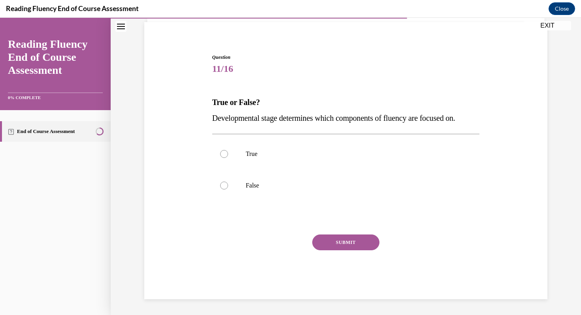
scroll to position [56, 0]
click at [300, 158] on label "True" at bounding box center [345, 154] width 267 height 32
click at [228, 158] on input "True" at bounding box center [224, 154] width 8 height 8
radio input "true"
click at [328, 239] on button "SUBMIT" at bounding box center [345, 243] width 67 height 16
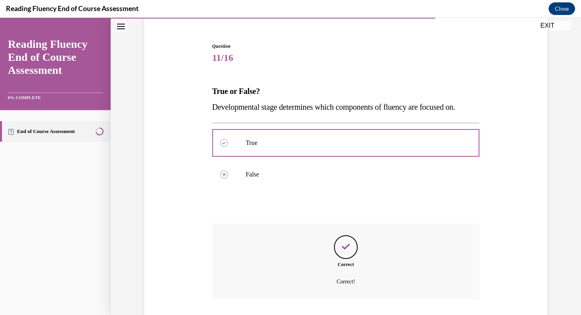
scroll to position [120, 0]
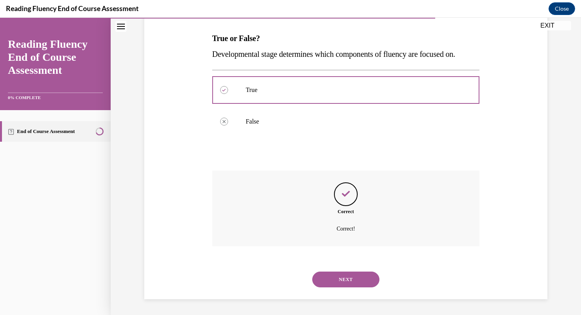
click at [330, 277] on button "NEXT" at bounding box center [345, 280] width 67 height 16
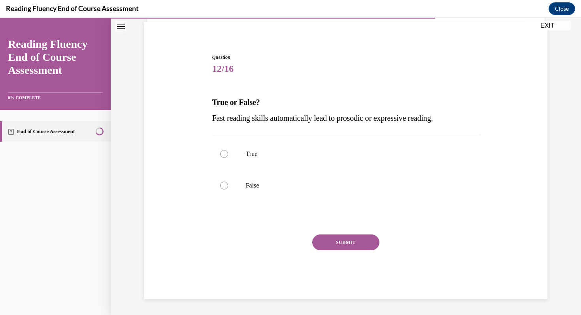
scroll to position [56, 0]
click at [301, 188] on p "False" at bounding box center [353, 186] width 214 height 8
click at [228, 188] on input "False" at bounding box center [224, 186] width 8 height 8
radio input "true"
click at [328, 239] on button "SUBMIT" at bounding box center [345, 243] width 67 height 16
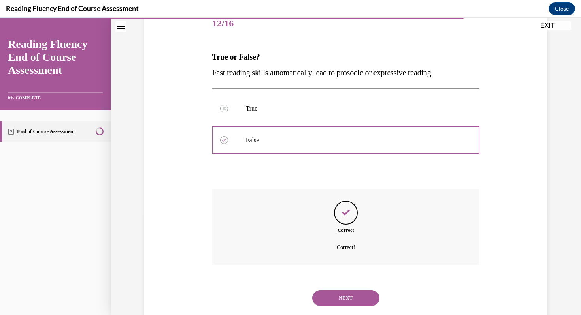
scroll to position [120, 0]
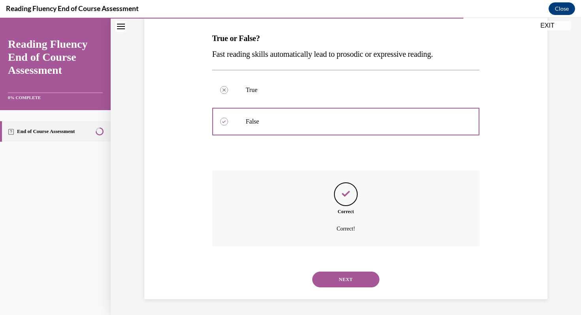
click at [340, 282] on button "NEXT" at bounding box center [345, 280] width 67 height 16
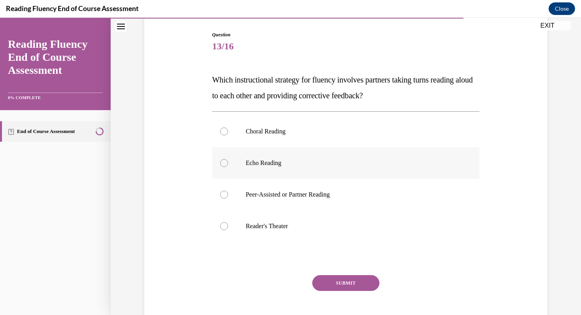
scroll to position [82, 0]
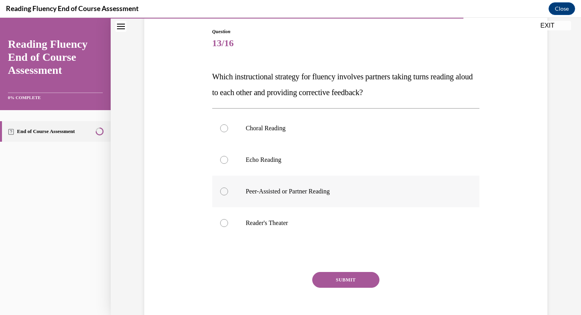
click at [292, 188] on p "Peer-Assisted or Partner Reading" at bounding box center [353, 192] width 214 height 8
click at [228, 188] on input "Peer-Assisted or Partner Reading" at bounding box center [224, 192] width 8 height 8
radio input "true"
click at [330, 282] on button "SUBMIT" at bounding box center [345, 280] width 67 height 16
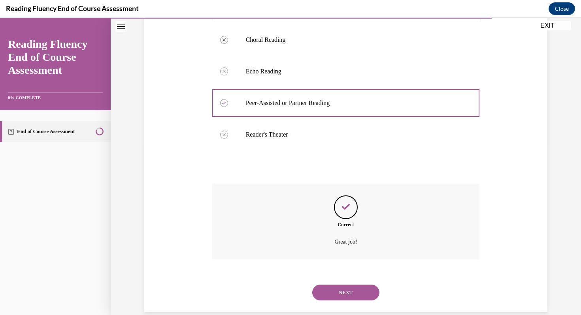
scroll to position [183, 0]
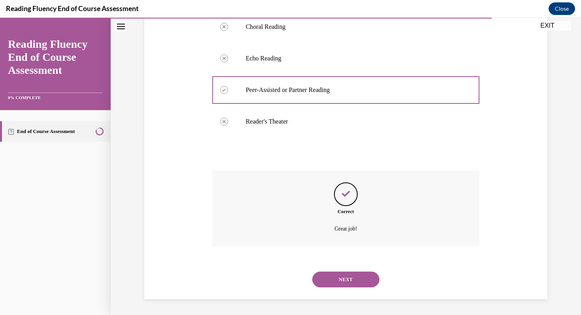
click at [336, 282] on button "NEXT" at bounding box center [345, 280] width 67 height 16
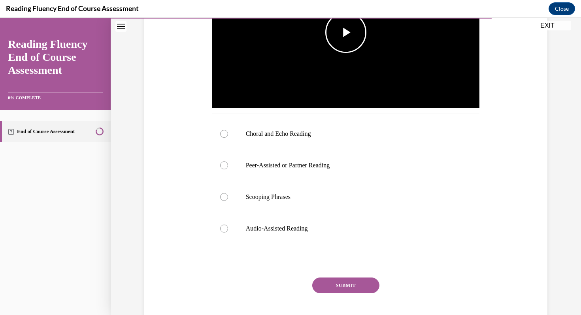
scroll to position [245, 0]
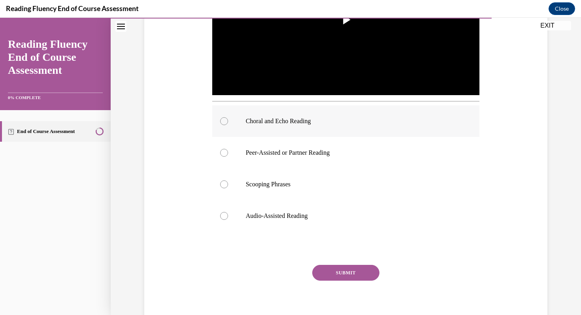
click at [292, 127] on label "Choral and Echo Reading" at bounding box center [345, 121] width 267 height 32
click at [228, 125] on input "Choral and Echo Reading" at bounding box center [224, 121] width 8 height 8
radio input "true"
click at [330, 272] on button "SUBMIT" at bounding box center [345, 273] width 67 height 16
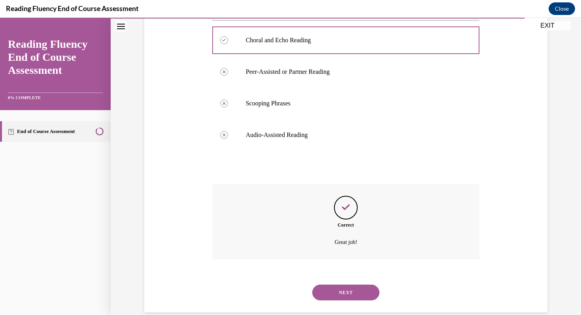
scroll to position [339, 0]
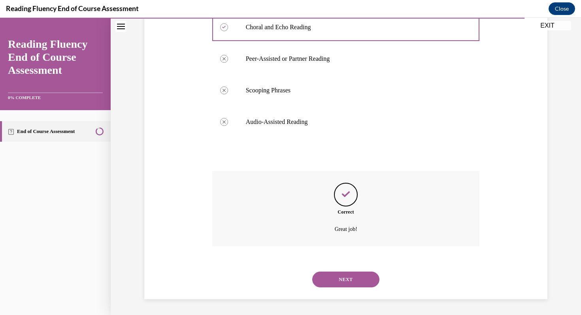
click at [339, 278] on button "NEXT" at bounding box center [345, 280] width 67 height 16
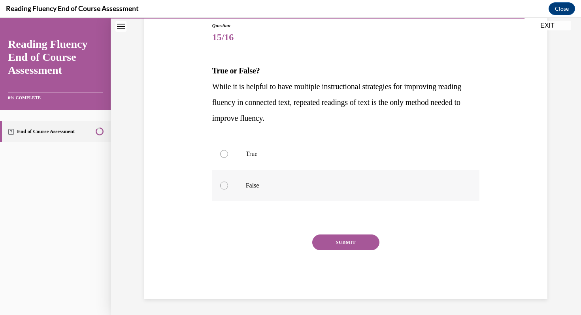
click at [342, 179] on label "False" at bounding box center [345, 186] width 267 height 32
click at [228, 182] on input "False" at bounding box center [224, 186] width 8 height 8
radio input "true"
click at [344, 246] on button "SUBMIT" at bounding box center [345, 243] width 67 height 16
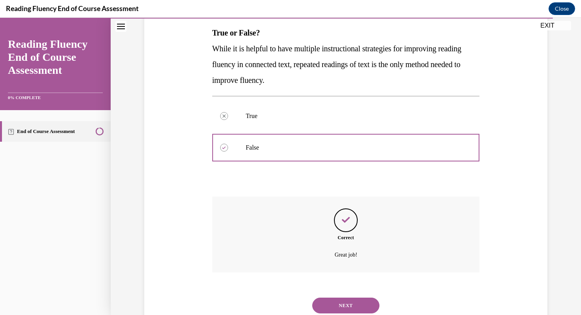
scroll to position [152, 0]
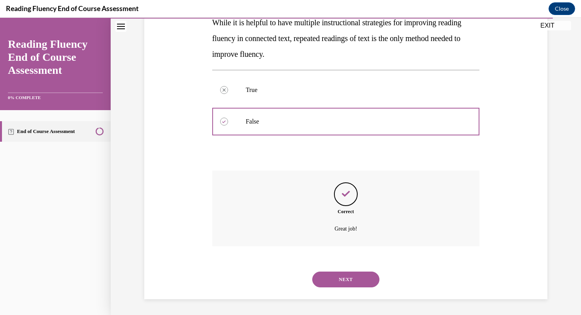
click at [336, 276] on button "NEXT" at bounding box center [345, 280] width 67 height 16
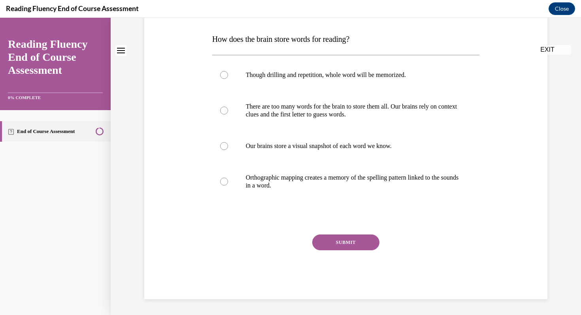
scroll to position [0, 0]
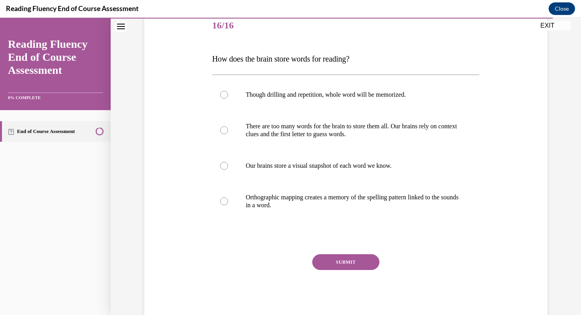
click at [290, 233] on div at bounding box center [345, 237] width 267 height 9
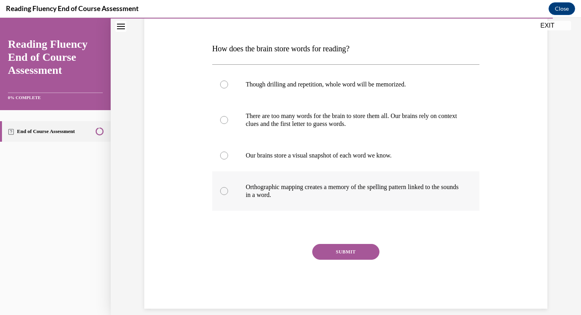
click at [292, 191] on p "Orthographic mapping creates a memory of the spelling pattern linked to the sou…" at bounding box center [353, 191] width 214 height 16
click at [228, 191] on input "Orthographic mapping creates a memory of the spelling pattern linked to the sou…" at bounding box center [224, 191] width 8 height 8
radio input "true"
click at [341, 255] on button "SUBMIT" at bounding box center [345, 252] width 67 height 16
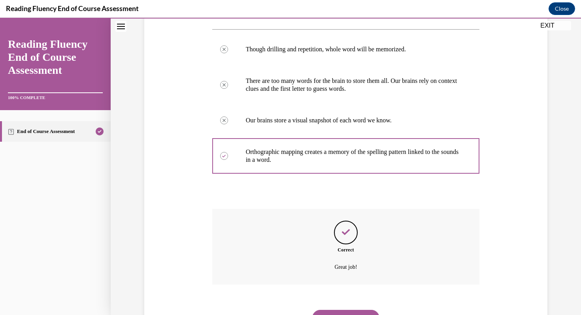
scroll to position [183, 0]
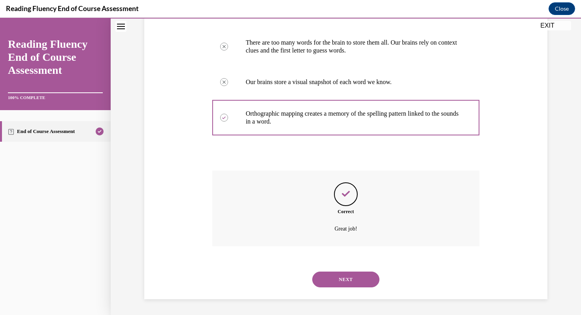
click at [340, 278] on button "NEXT" at bounding box center [345, 280] width 67 height 16
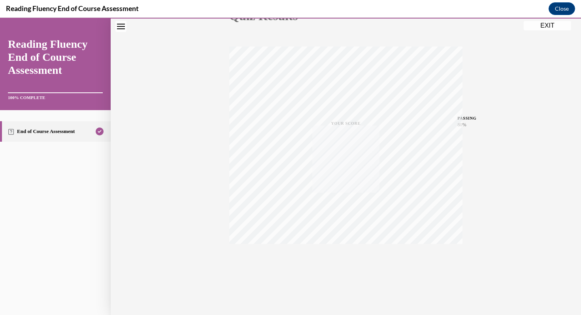
scroll to position [98, 0]
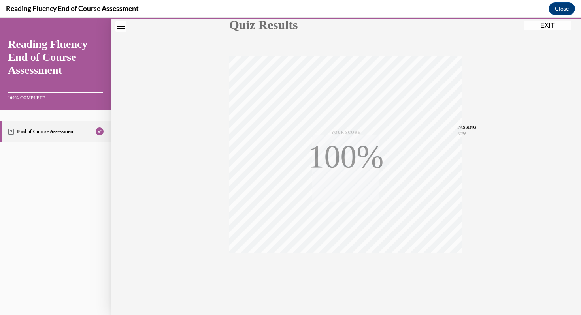
click at [547, 25] on button "EXIT" at bounding box center [546, 25] width 47 height 9
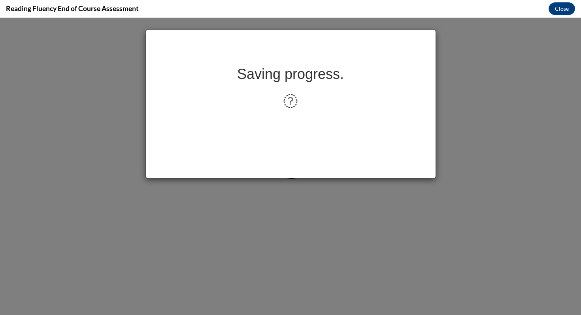
scroll to position [0, 0]
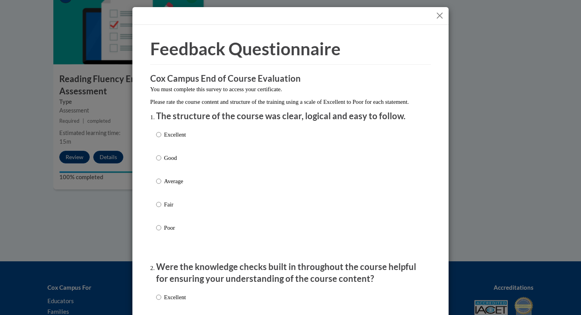
click at [166, 162] on p "Good" at bounding box center [175, 158] width 22 height 9
click at [161, 162] on input "Good" at bounding box center [158, 158] width 5 height 9
radio input "true"
click at [438, 14] on button "Close" at bounding box center [439, 16] width 10 height 10
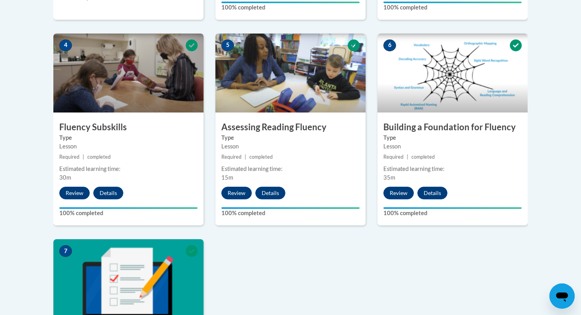
scroll to position [488, 0]
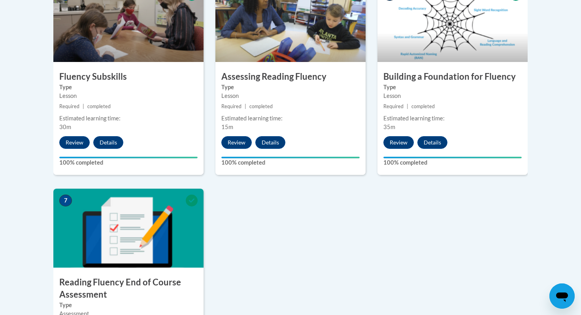
click at [161, 226] on img at bounding box center [128, 228] width 150 height 79
click at [302, 213] on div "1 Pre-Course Survey for Reading Fluency Type Pre-Course Survey Required | compl…" at bounding box center [290, 92] width 486 height 630
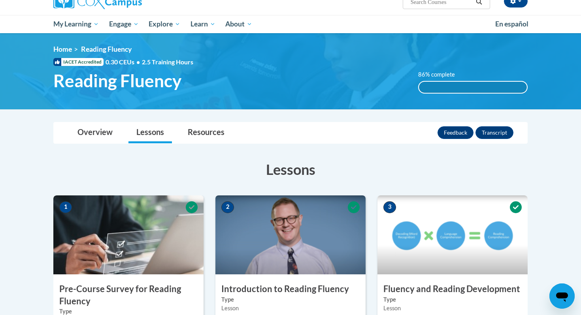
scroll to position [44, 0]
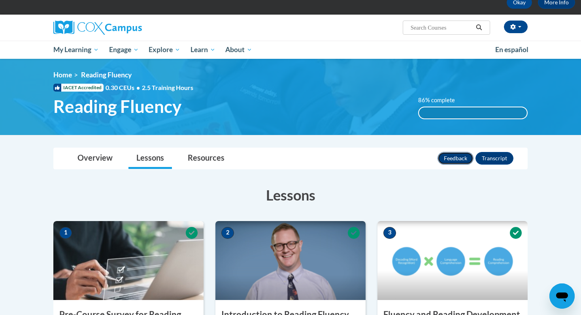
click at [462, 162] on button "Feedback" at bounding box center [455, 158] width 36 height 13
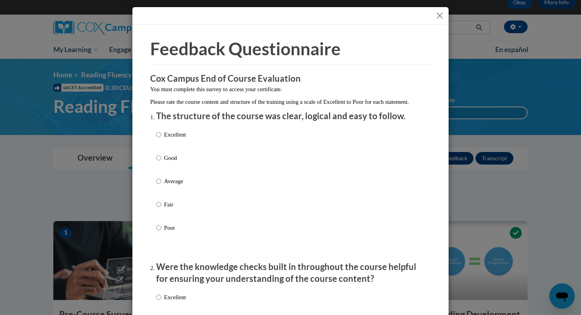
click at [170, 162] on p "Good" at bounding box center [175, 158] width 22 height 9
click at [161, 162] on input "Good" at bounding box center [158, 158] width 5 height 9
radio input "true"
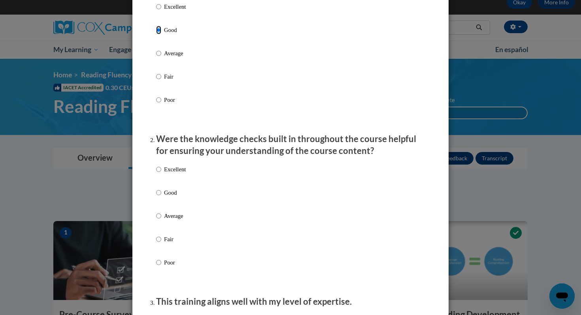
scroll to position [153, 0]
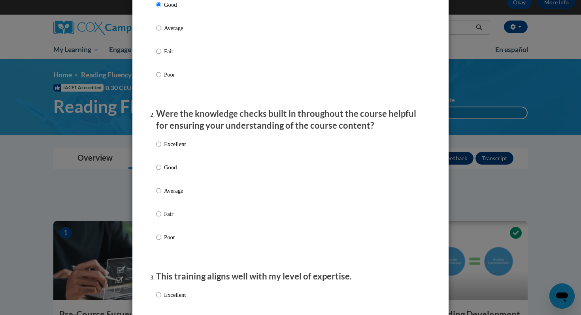
click at [167, 172] on p "Good" at bounding box center [175, 167] width 22 height 9
click at [161, 172] on input "Good" at bounding box center [158, 167] width 5 height 9
radio input "true"
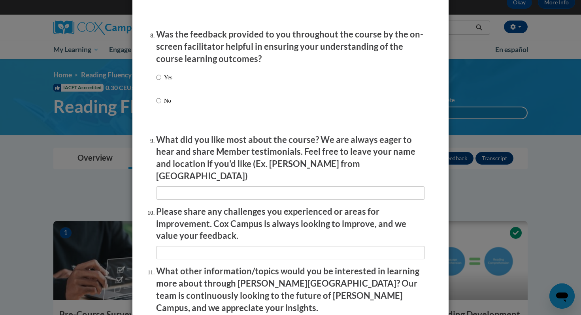
scroll to position [1328, 0]
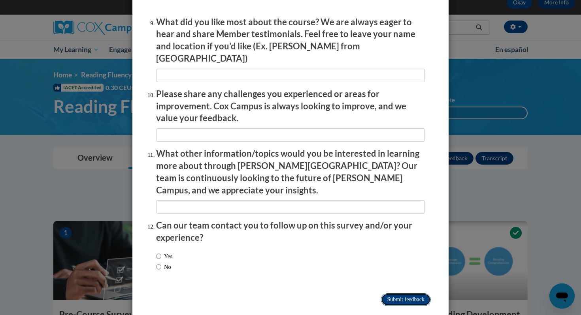
click at [394, 293] on input "Submit feedback" at bounding box center [406, 299] width 50 height 13
